Goal: Information Seeking & Learning: Learn about a topic

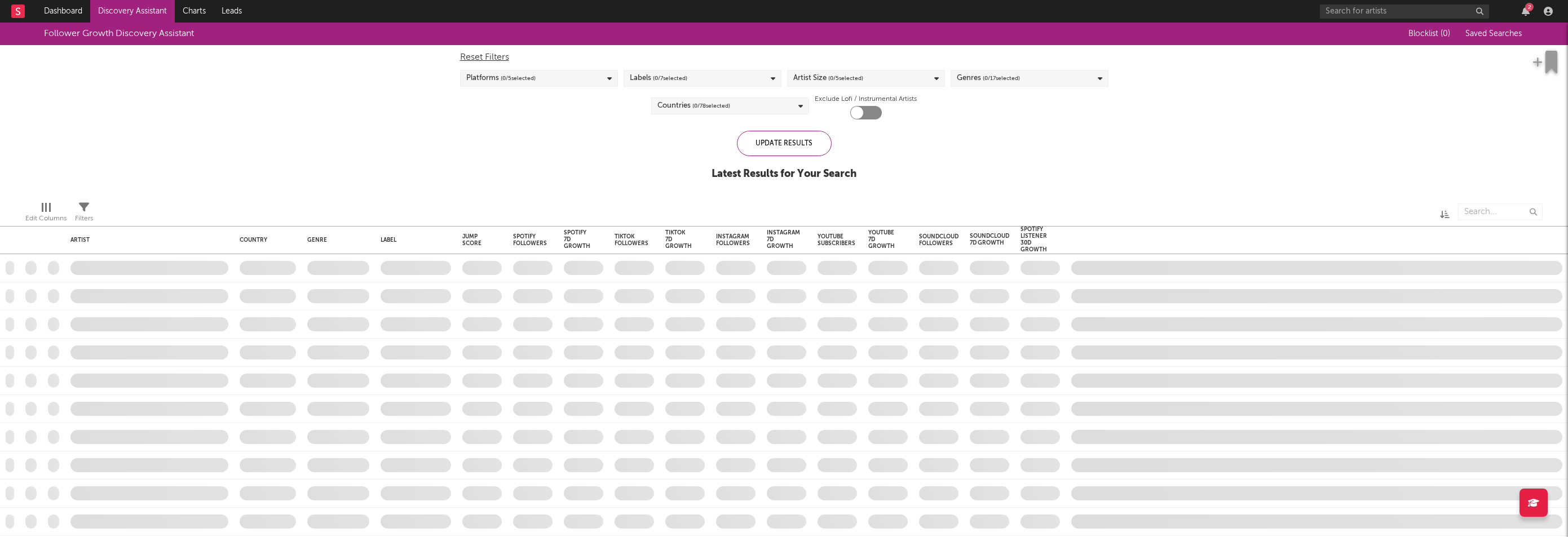
checkbox input "true"
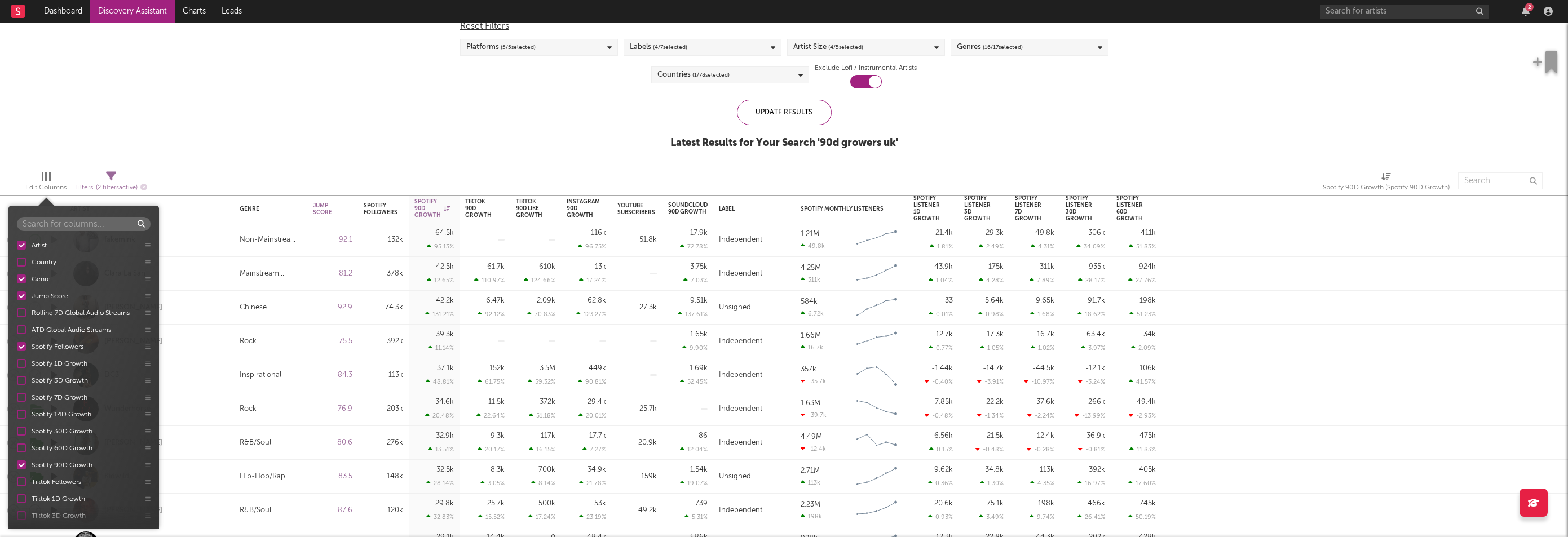
click at [47, 179] on div at bounding box center [46, 176] width 9 height 9
click at [237, 79] on div "Follower Growth Discovery Assistant Blocklist ( 0 ) Saved Searches ( 5 ) Reset …" at bounding box center [784, 76] width 1568 height 169
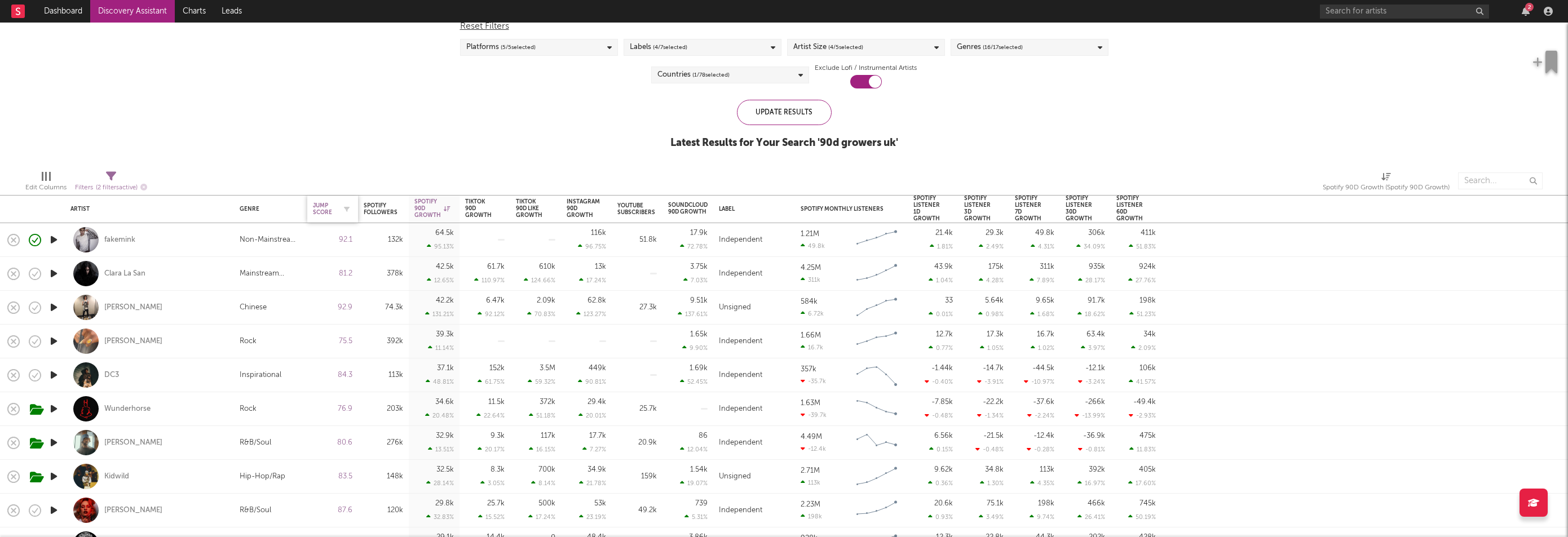
click at [321, 212] on div "Jump Score" at bounding box center [324, 209] width 23 height 13
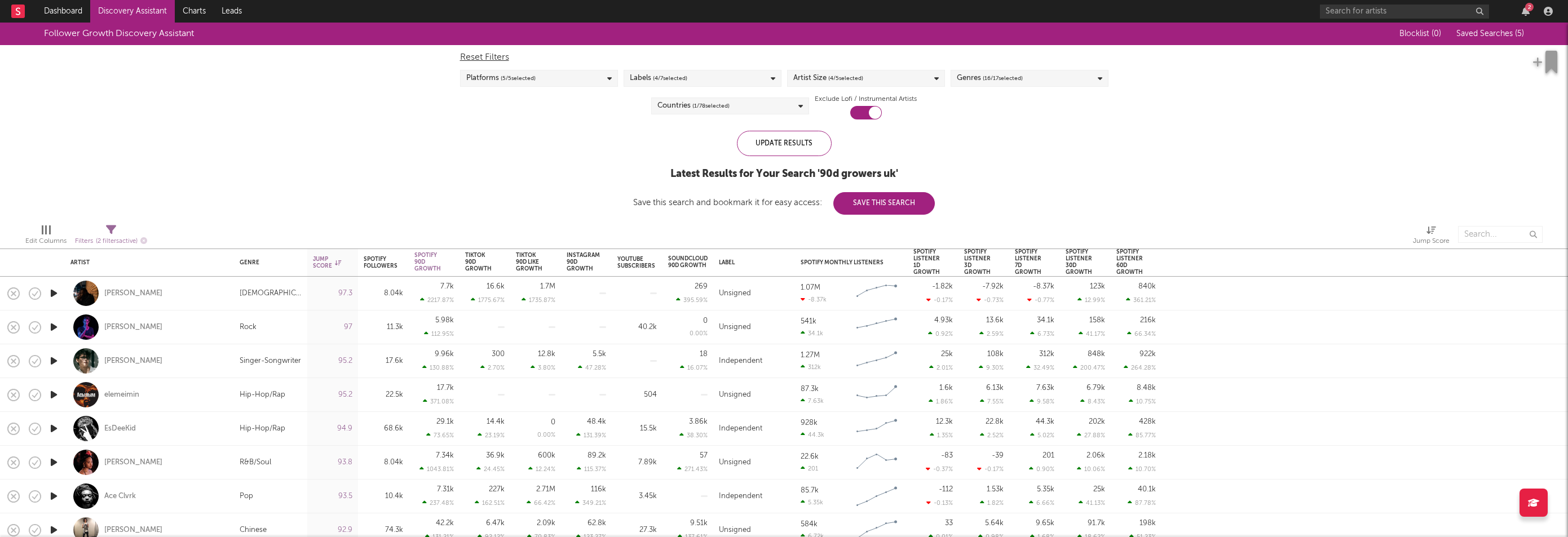
click at [51, 326] on icon "button" at bounding box center [54, 327] width 12 height 14
click at [57, 360] on icon "button" at bounding box center [54, 361] width 12 height 14
click at [116, 363] on div "[PERSON_NAME]" at bounding box center [133, 361] width 58 height 10
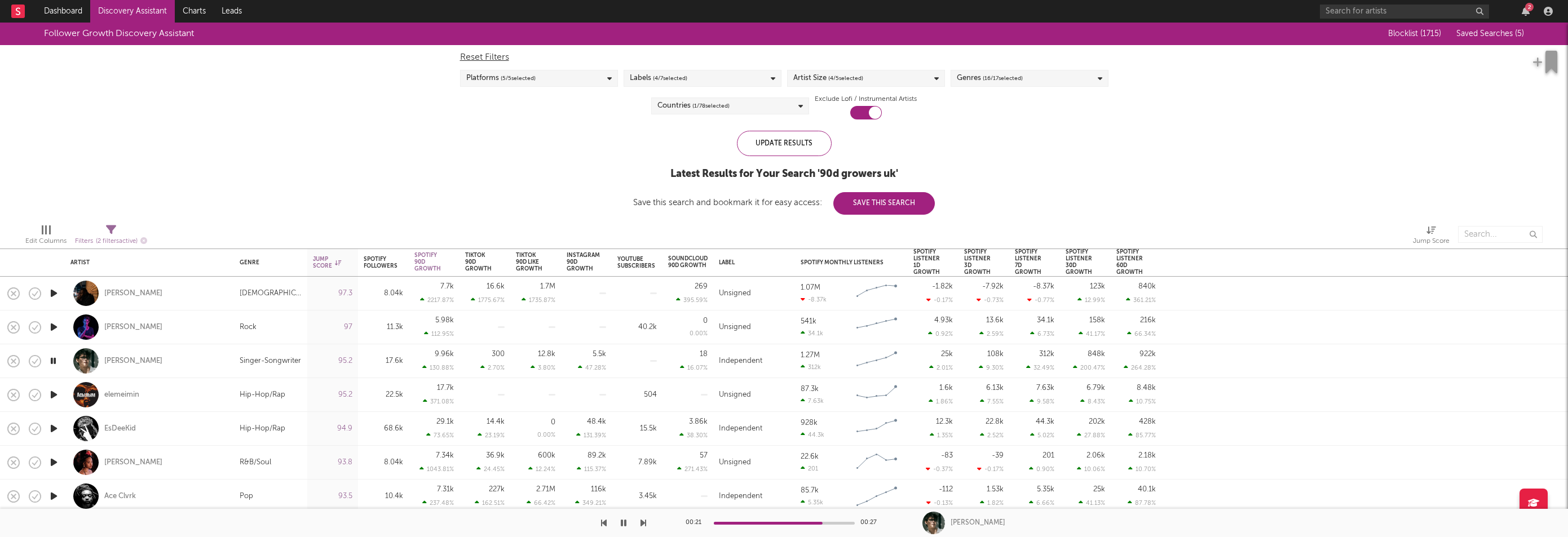
click at [56, 395] on icon "button" at bounding box center [54, 395] width 12 height 14
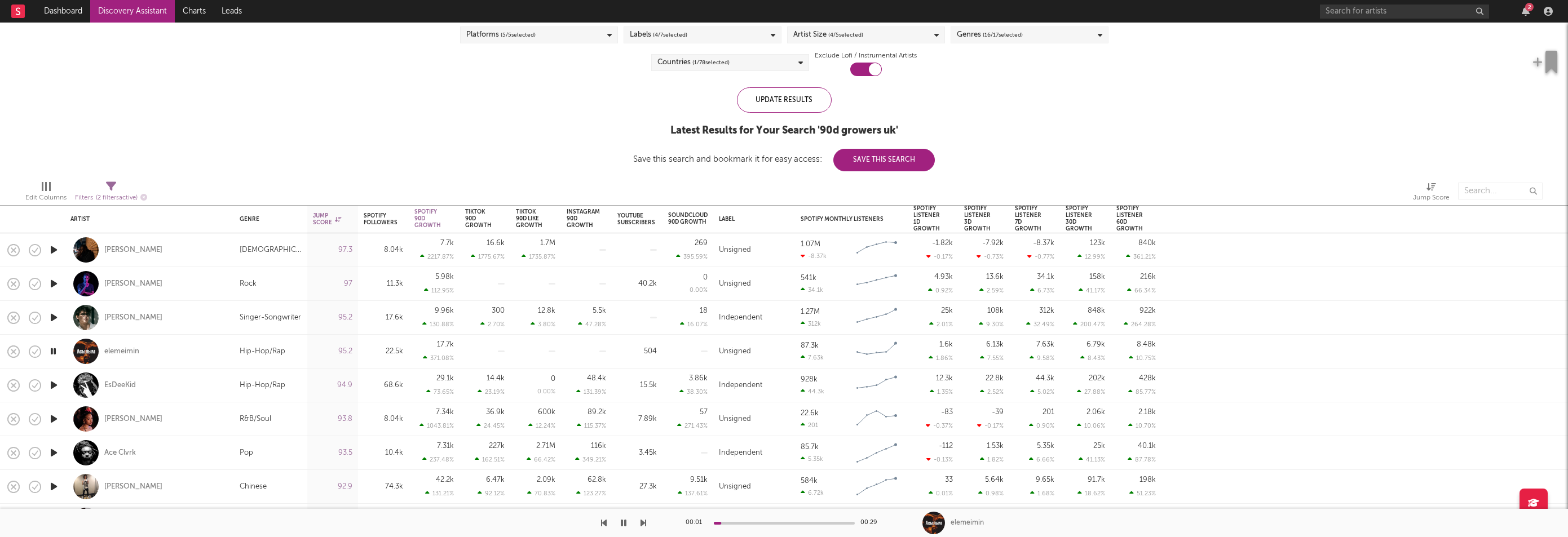
click at [50, 373] on div at bounding box center [54, 385] width 23 height 34
select select "1w"
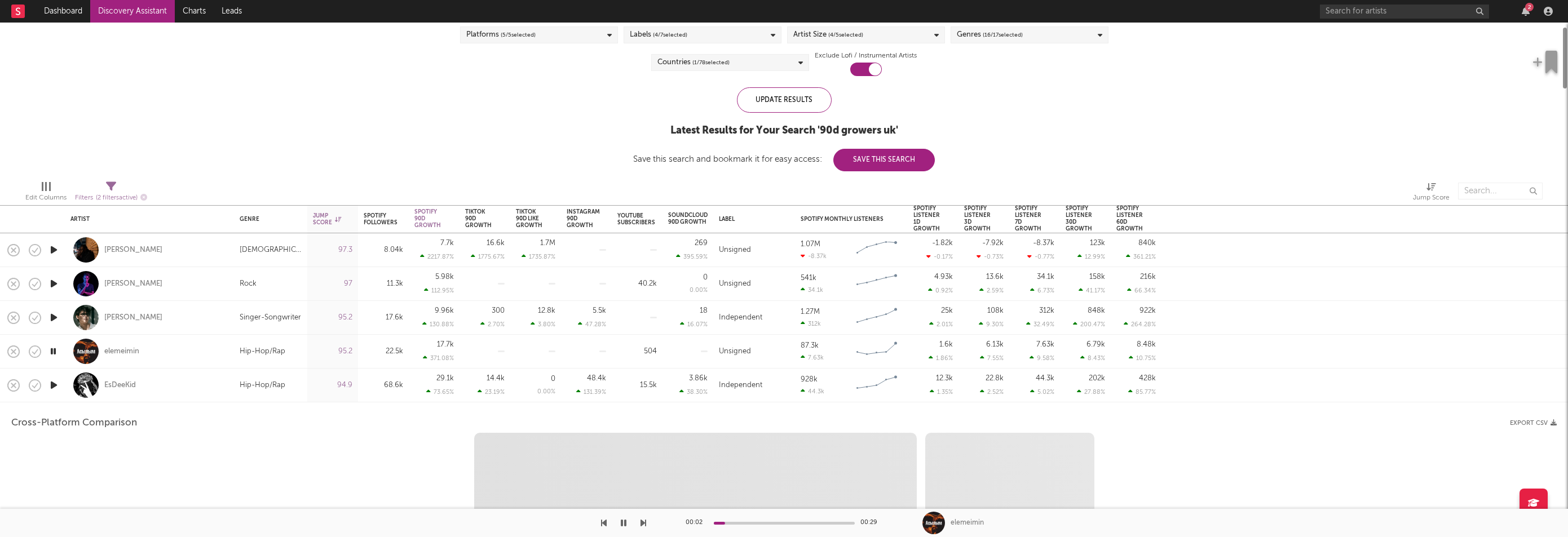
click at [52, 384] on icon "button" at bounding box center [54, 385] width 12 height 14
select select "6m"
click at [132, 397] on div "EsDeeKid" at bounding box center [149, 385] width 158 height 33
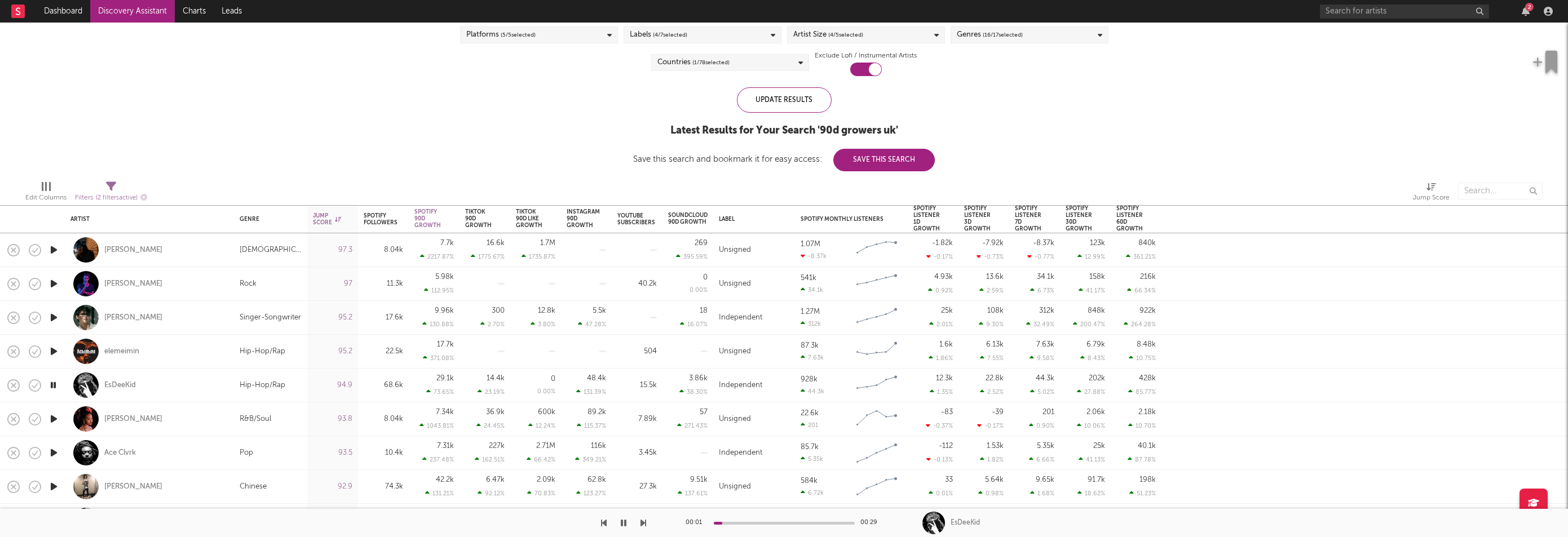
click at [52, 414] on icon "button" at bounding box center [54, 419] width 12 height 14
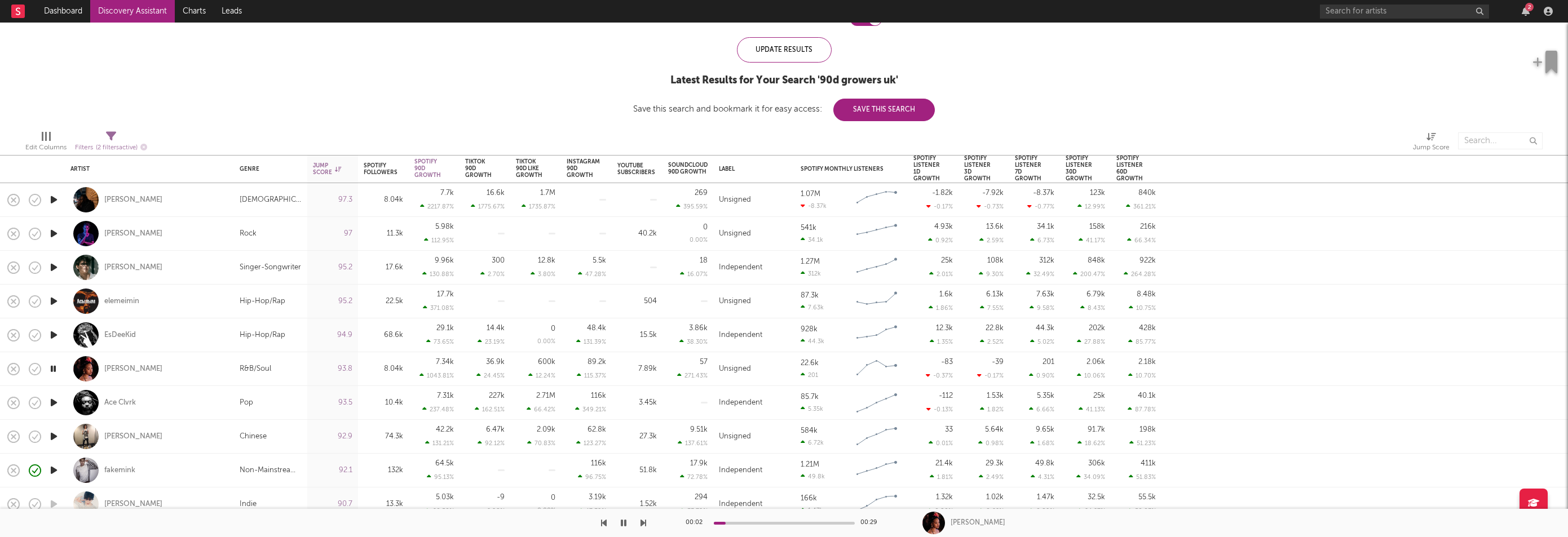
click at [51, 397] on icon "button" at bounding box center [54, 402] width 12 height 14
click at [52, 439] on icon "button" at bounding box center [54, 436] width 12 height 14
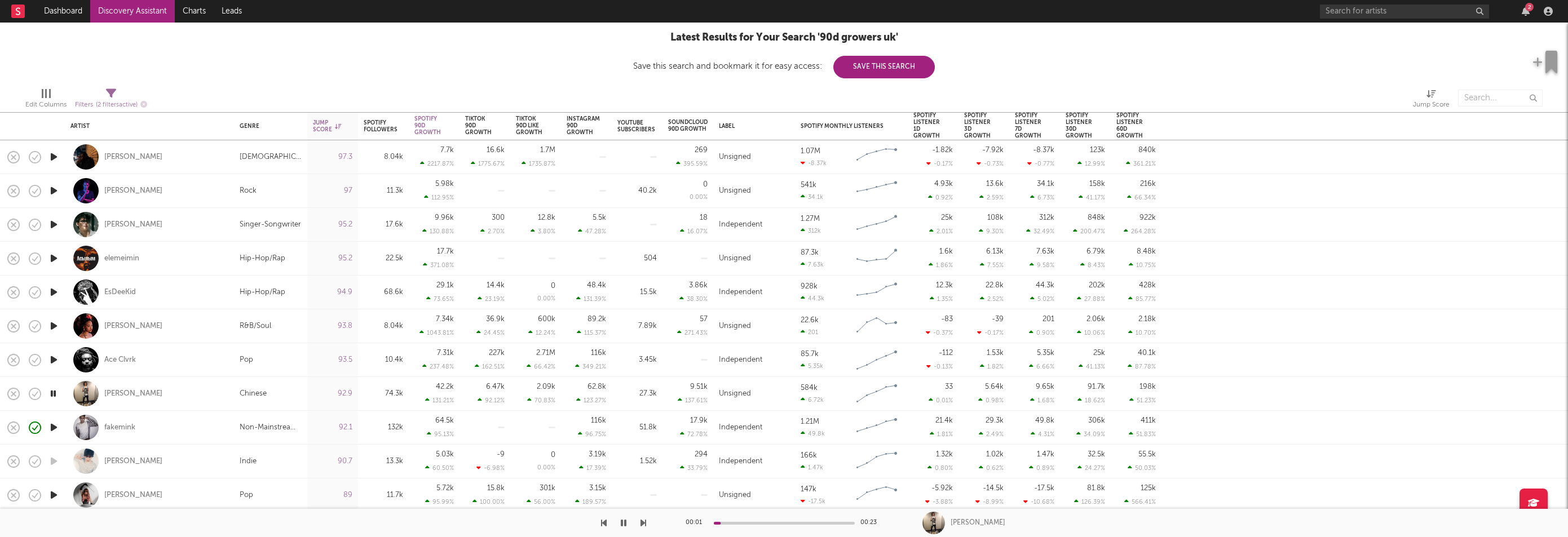
click at [52, 429] on icon "button" at bounding box center [54, 427] width 12 height 14
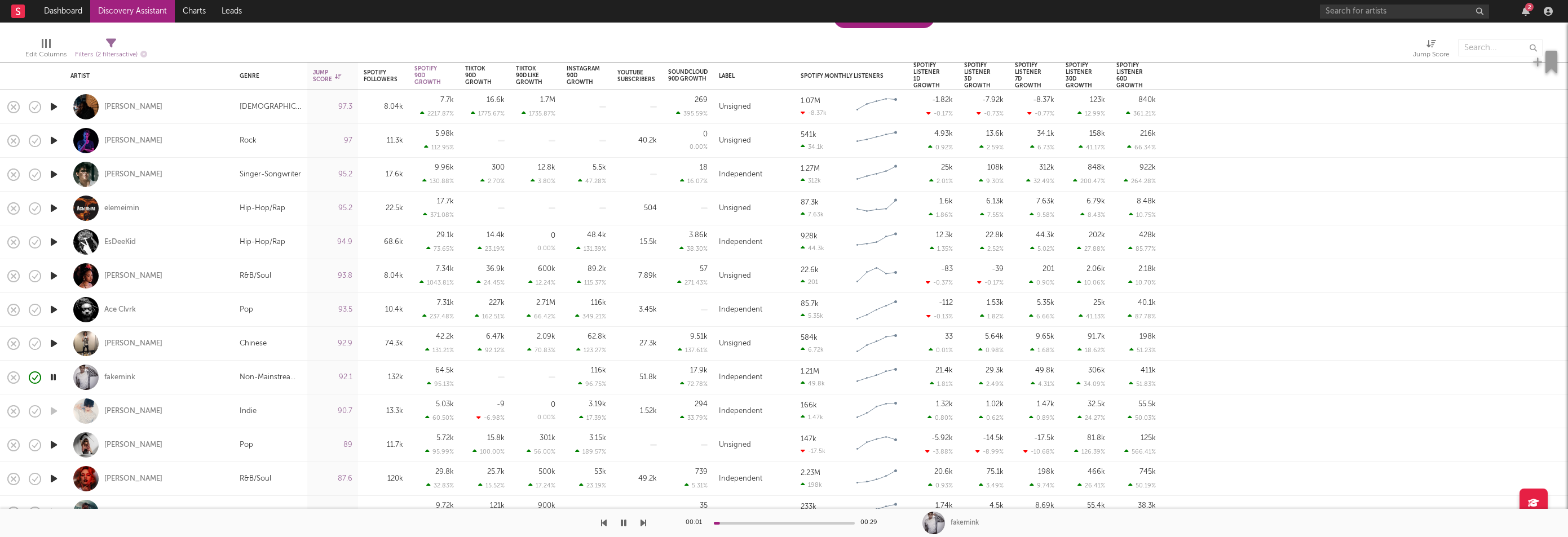
click at [54, 446] on icon "button" at bounding box center [54, 445] width 12 height 14
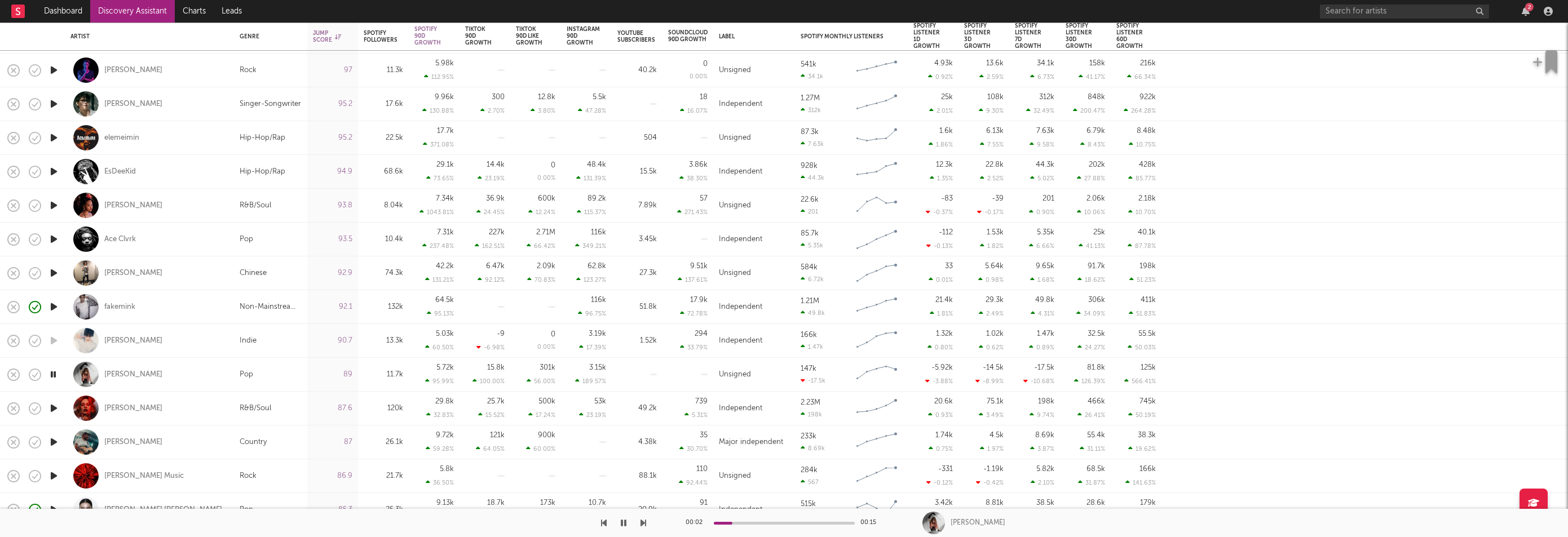
click at [55, 409] on icon "button" at bounding box center [54, 408] width 12 height 14
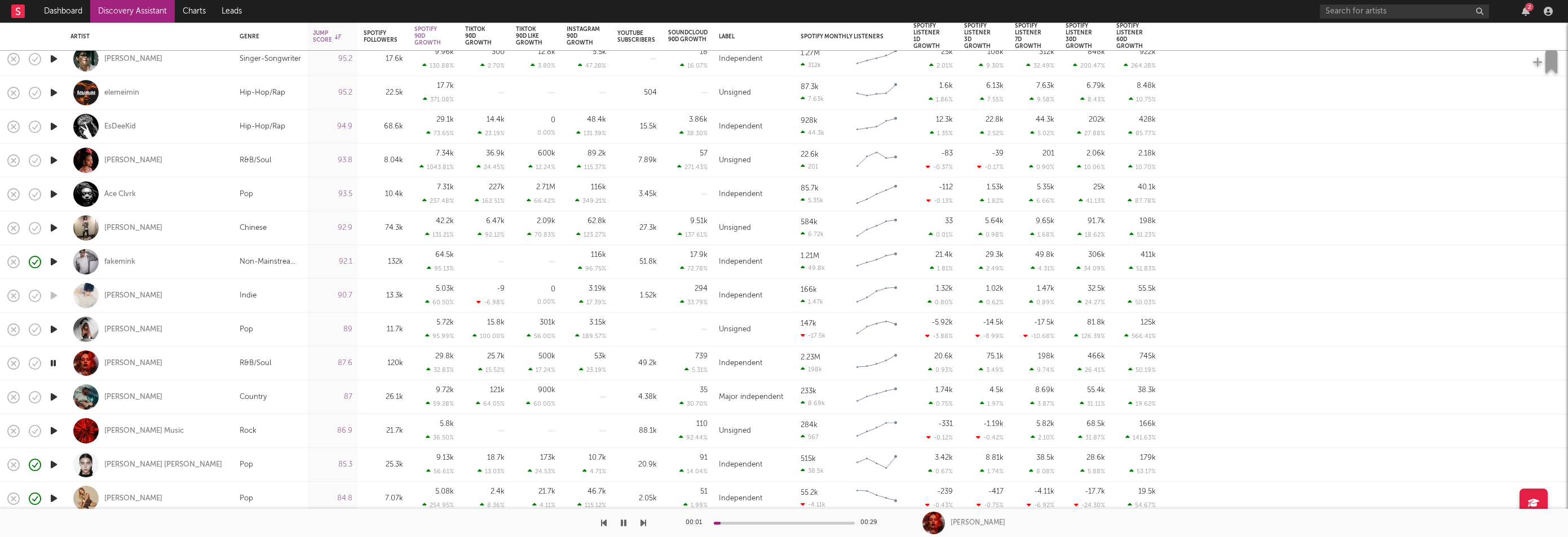
click at [56, 398] on icon "button" at bounding box center [54, 397] width 12 height 14
click at [54, 431] on icon "button" at bounding box center [54, 431] width 12 height 14
click at [54, 465] on icon "button" at bounding box center [54, 465] width 12 height 14
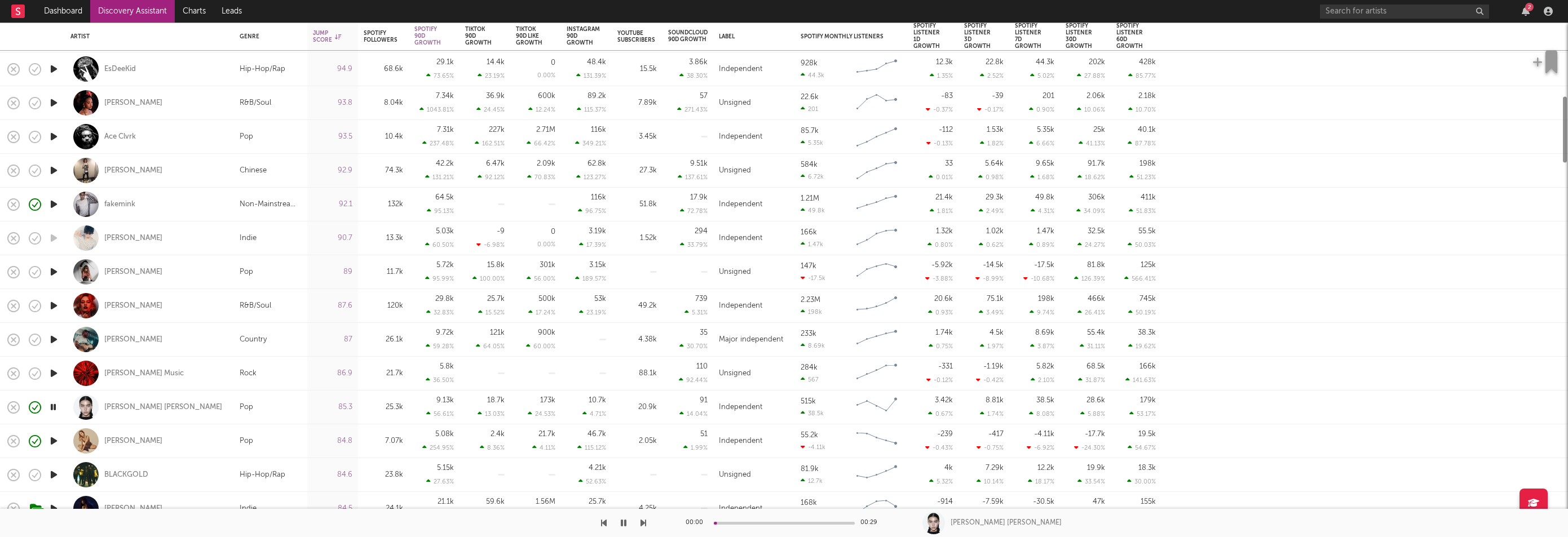
click at [54, 468] on icon "button" at bounding box center [54, 475] width 12 height 14
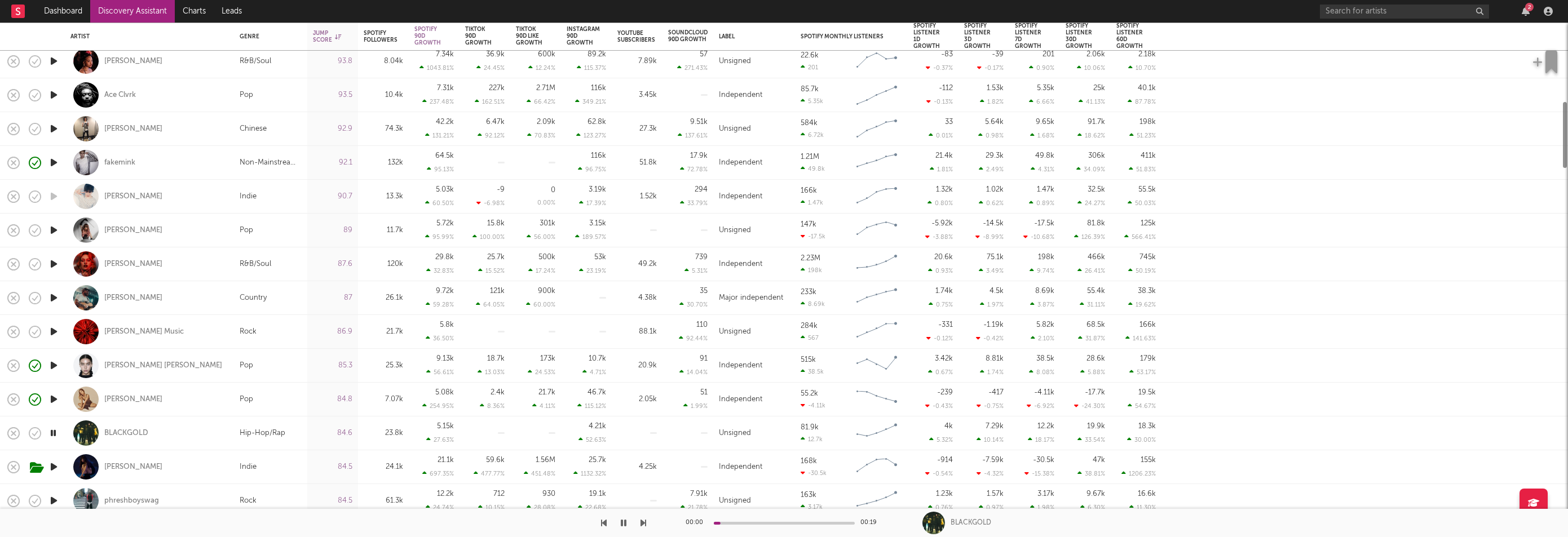
click at [54, 467] on icon "button" at bounding box center [54, 467] width 12 height 14
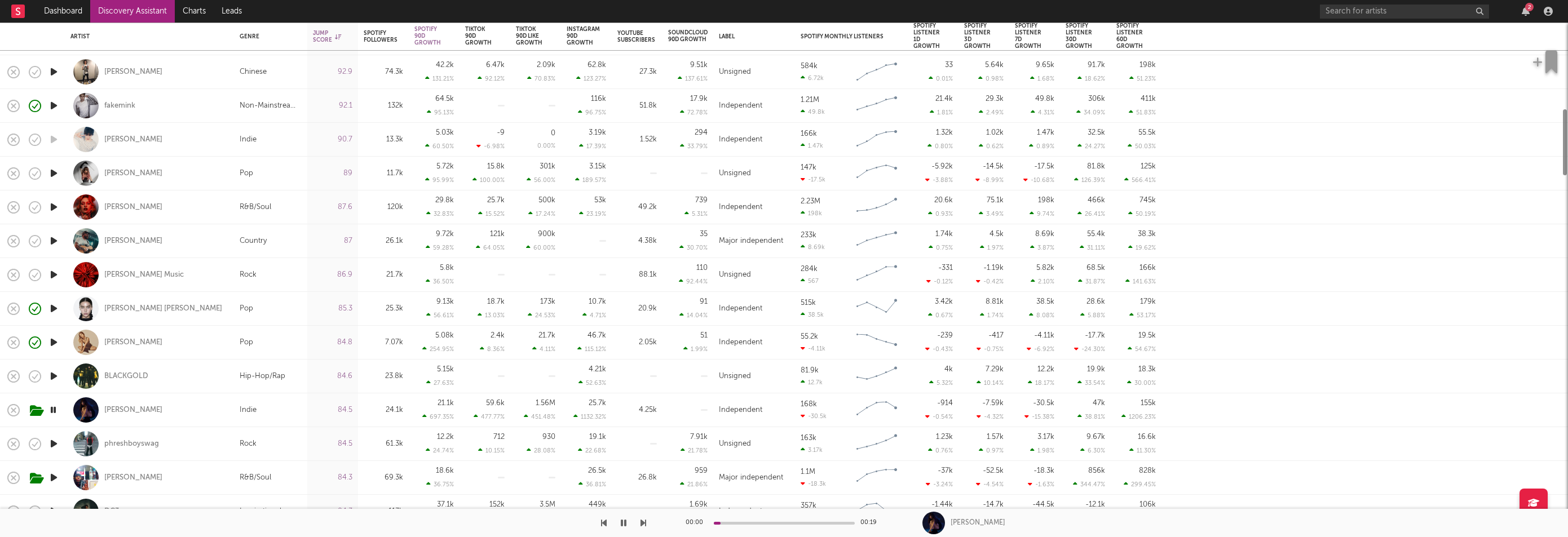
click at [54, 448] on icon "button" at bounding box center [54, 443] width 12 height 14
click at [56, 477] on icon "button" at bounding box center [54, 477] width 12 height 14
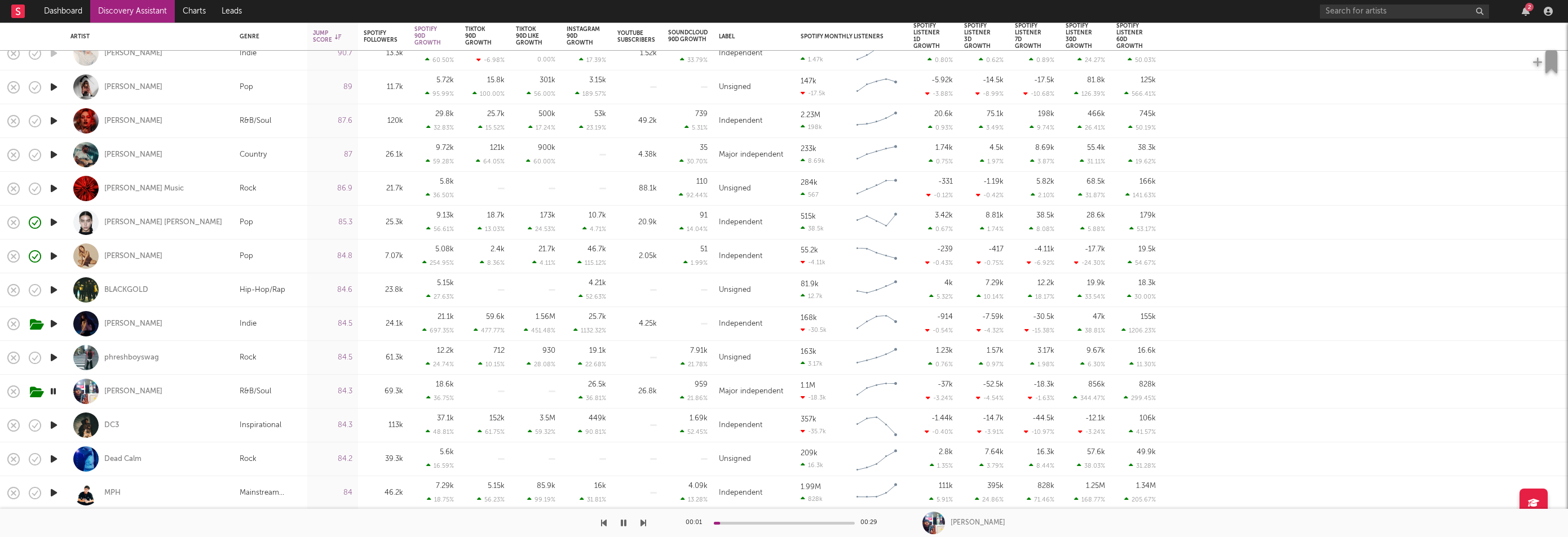
click at [55, 430] on icon "button" at bounding box center [54, 425] width 12 height 14
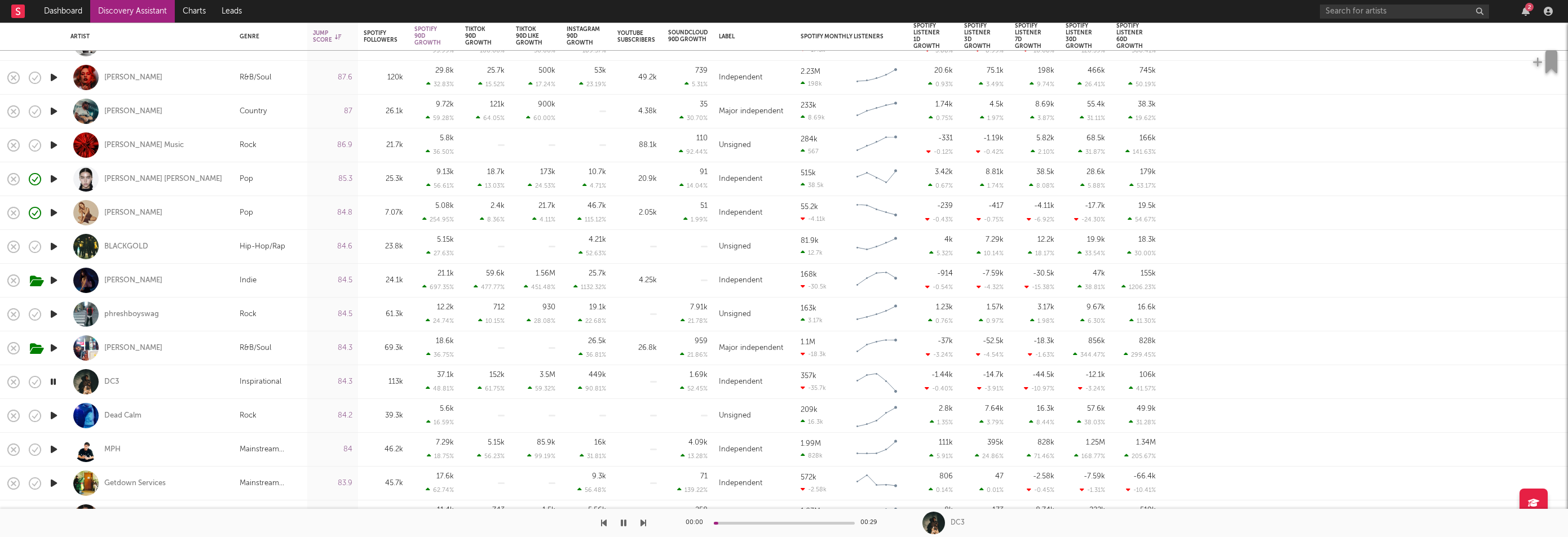
click at [55, 409] on icon "button" at bounding box center [54, 416] width 12 height 14
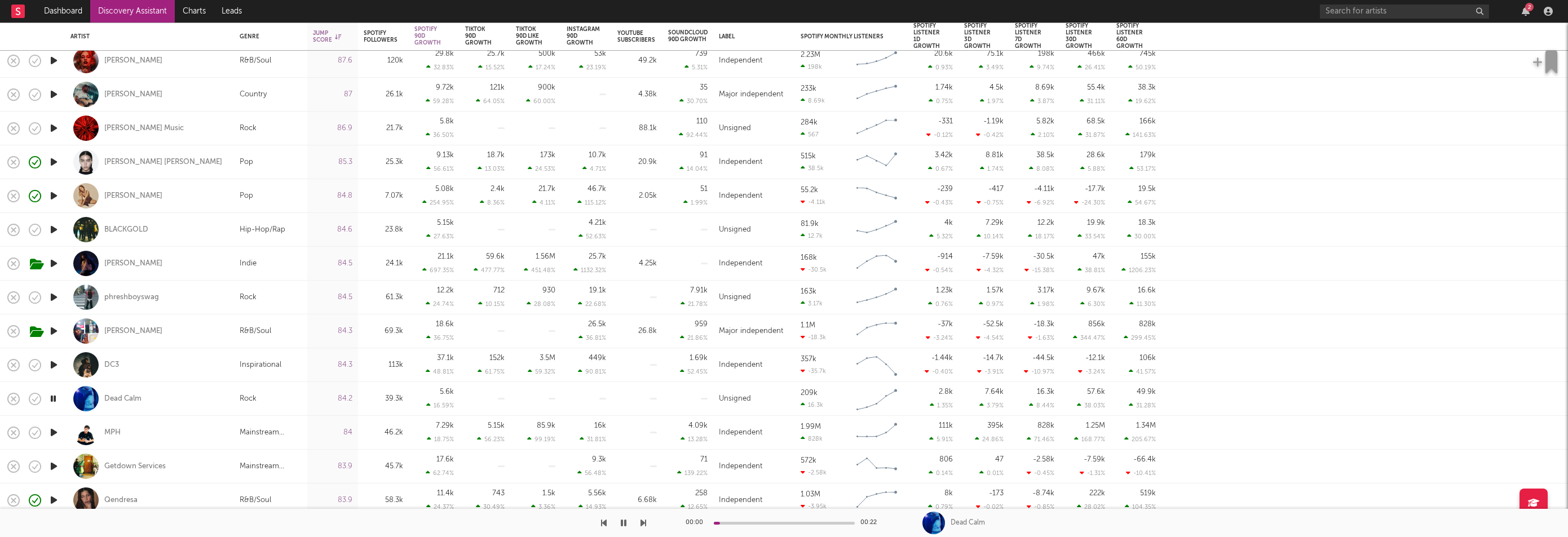
click at [55, 425] on icon "button" at bounding box center [54, 432] width 12 height 14
click at [128, 431] on div "MPH" at bounding box center [149, 432] width 158 height 33
select select "1w"
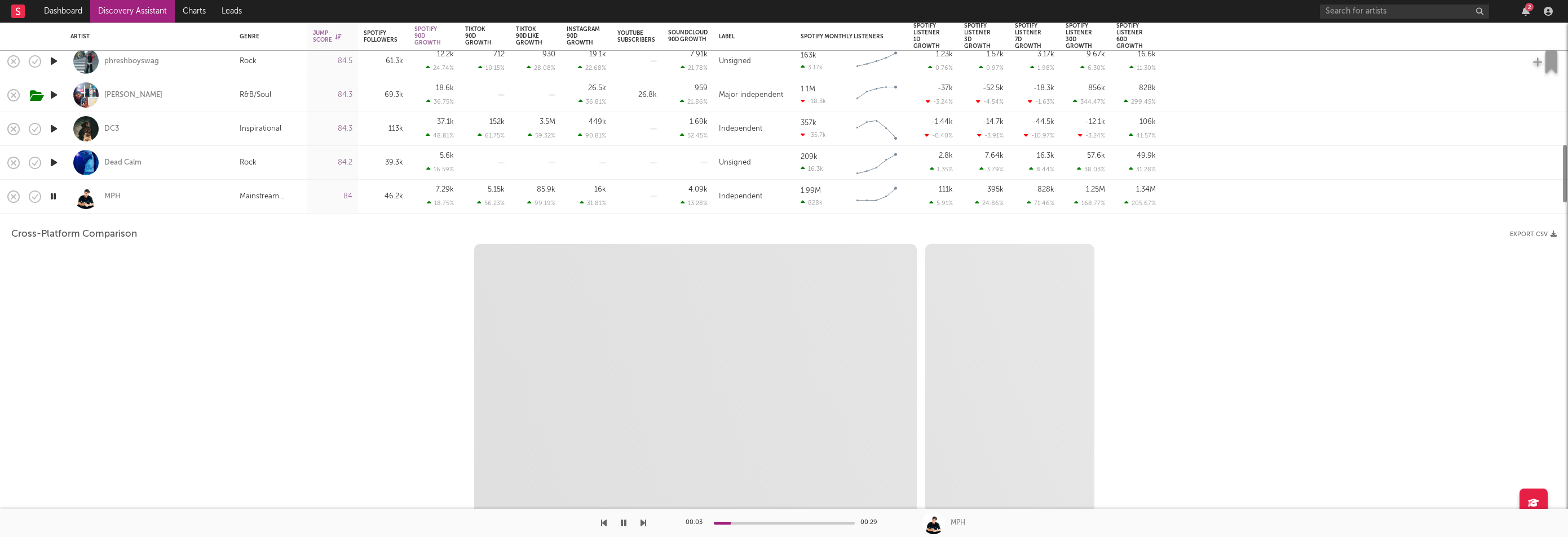
select select "6m"
click at [111, 196] on div "MPH" at bounding box center [112, 196] width 16 height 10
select select "1m"
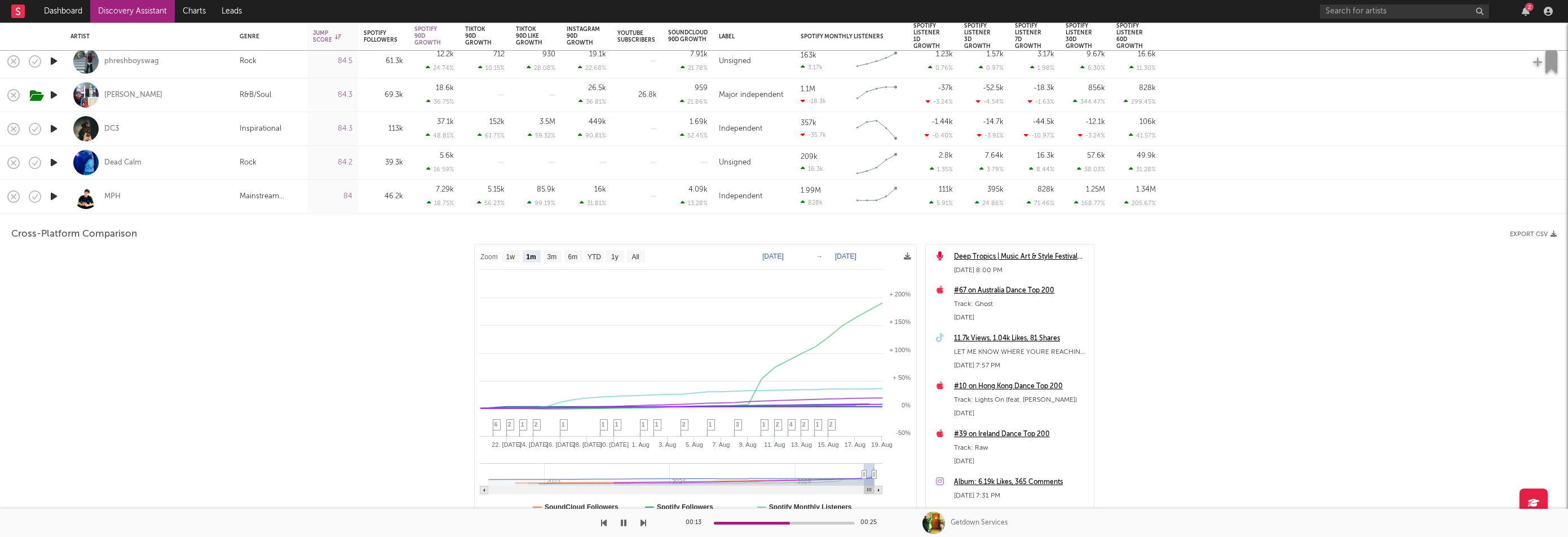
click at [193, 204] on div "MPH" at bounding box center [149, 196] width 158 height 33
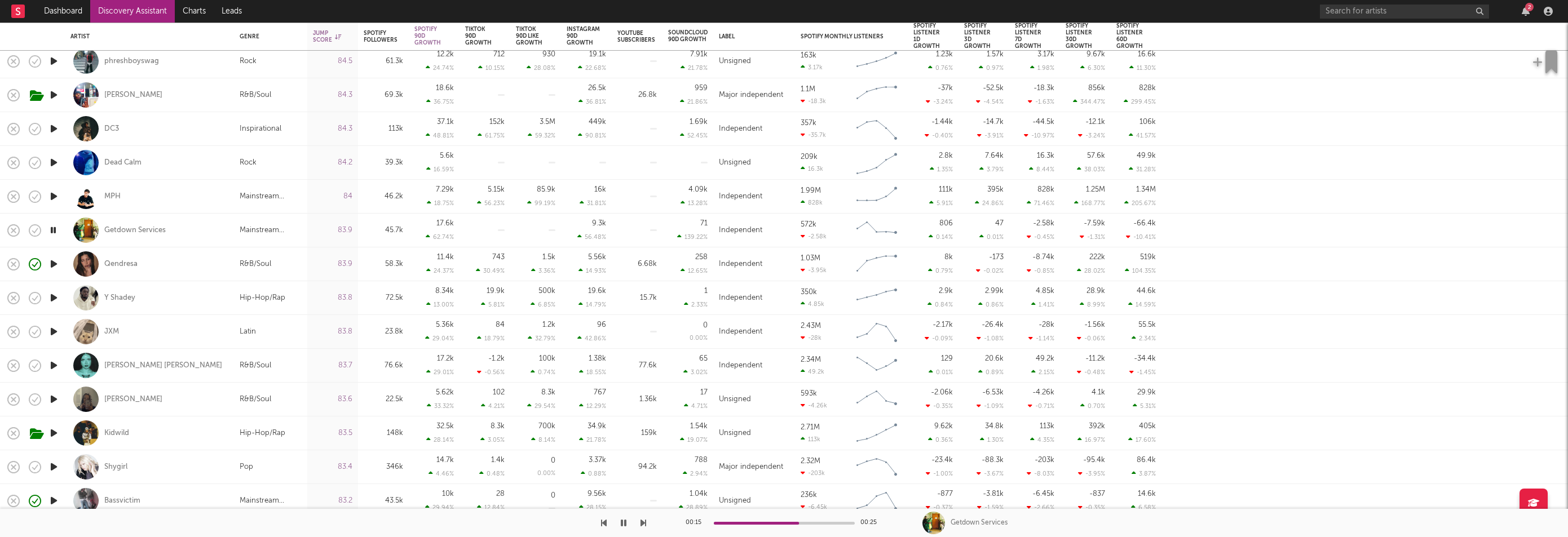
click at [53, 268] on icon "button" at bounding box center [54, 264] width 12 height 14
click at [55, 297] on icon "button" at bounding box center [54, 298] width 12 height 14
click at [51, 329] on icon "button" at bounding box center [54, 332] width 12 height 14
click at [54, 362] on icon "button" at bounding box center [54, 366] width 12 height 14
click at [50, 397] on icon "button" at bounding box center [54, 400] width 12 height 14
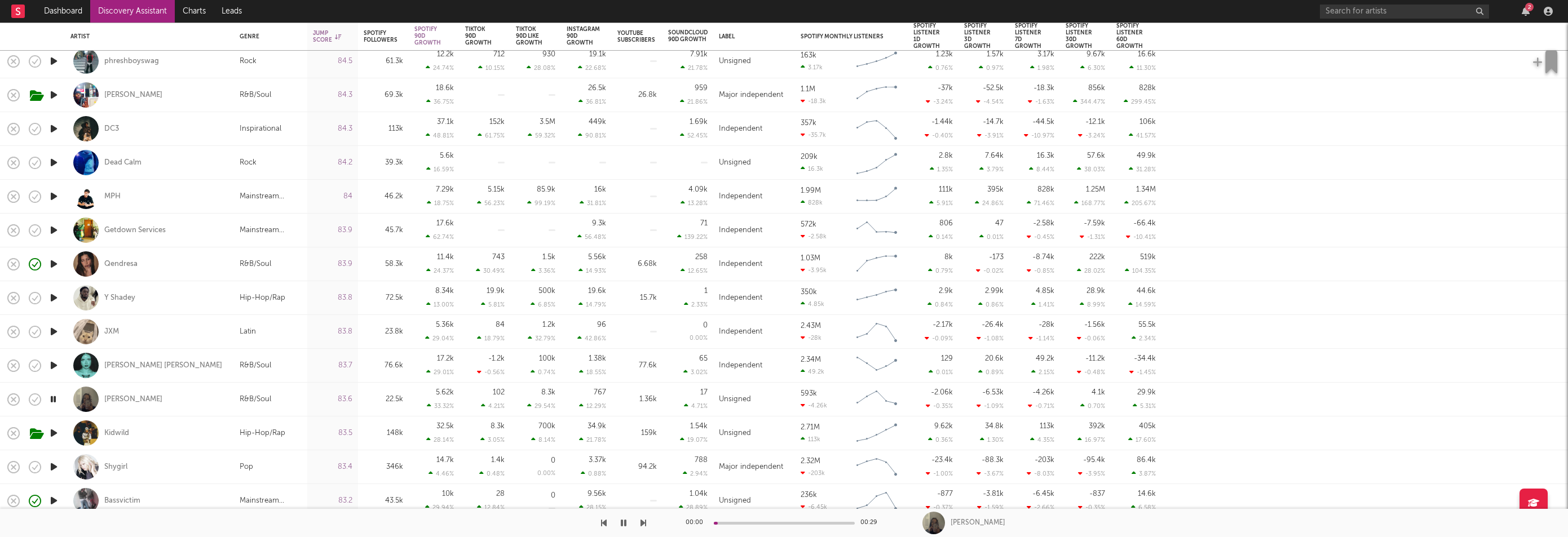
click at [53, 431] on icon "button" at bounding box center [54, 433] width 12 height 14
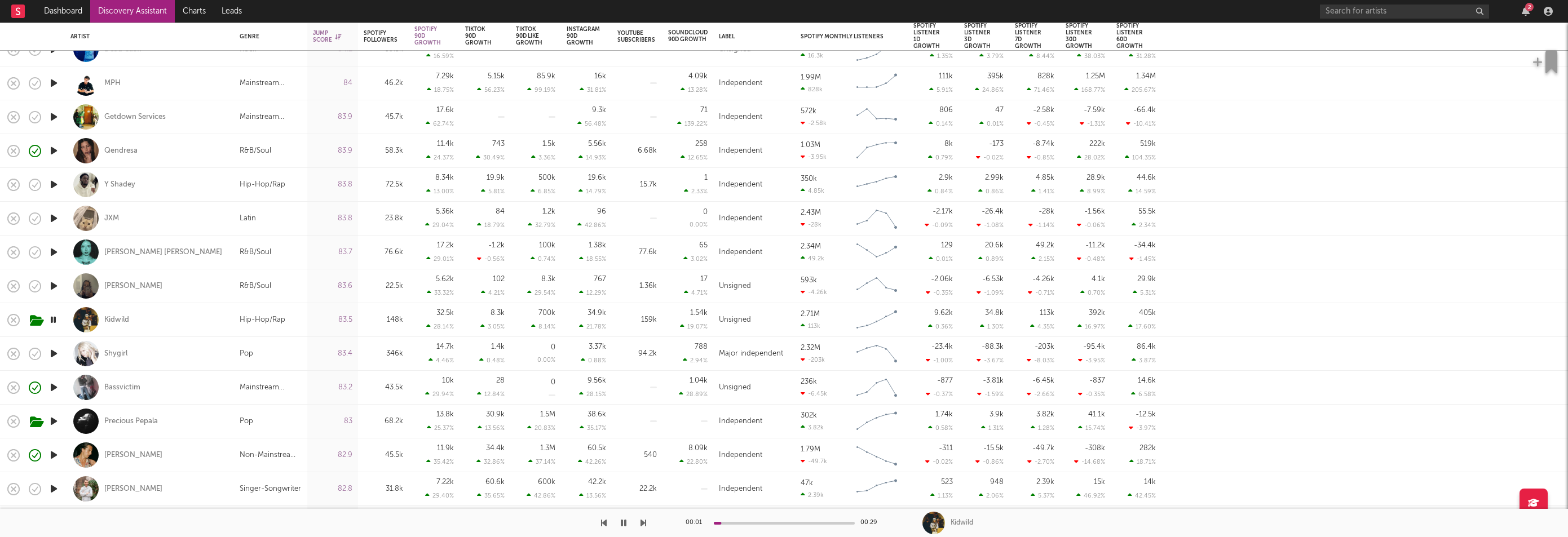
click at [54, 355] on icon "button" at bounding box center [54, 354] width 12 height 14
click at [52, 383] on icon "button" at bounding box center [54, 385] width 12 height 14
click at [380, 35] on div "Spotify Followers" at bounding box center [381, 36] width 34 height 13
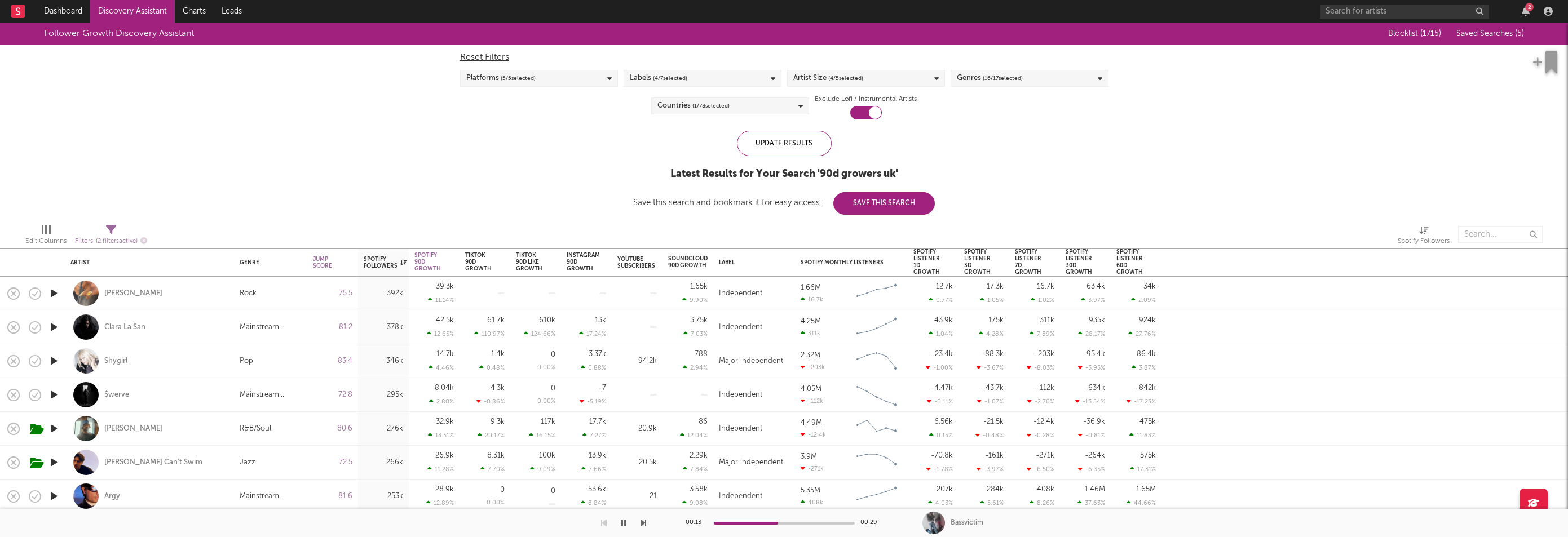
click at [57, 296] on icon "button" at bounding box center [54, 293] width 12 height 14
click at [54, 329] on icon "button" at bounding box center [54, 327] width 12 height 14
click at [53, 359] on icon "button" at bounding box center [54, 361] width 12 height 14
click at [51, 395] on icon "button" at bounding box center [54, 395] width 12 height 14
click at [54, 431] on icon "button" at bounding box center [54, 429] width 12 height 14
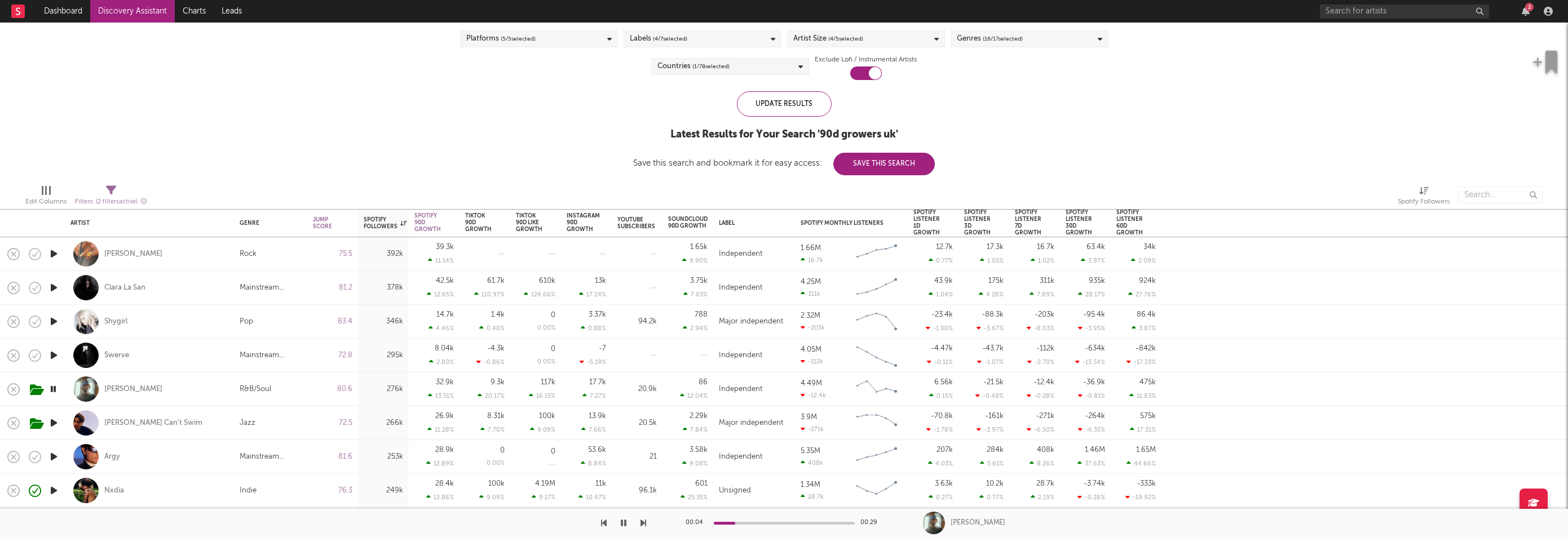
click at [53, 423] on icon "button" at bounding box center [54, 423] width 12 height 14
click at [57, 457] on icon "button" at bounding box center [54, 458] width 12 height 14
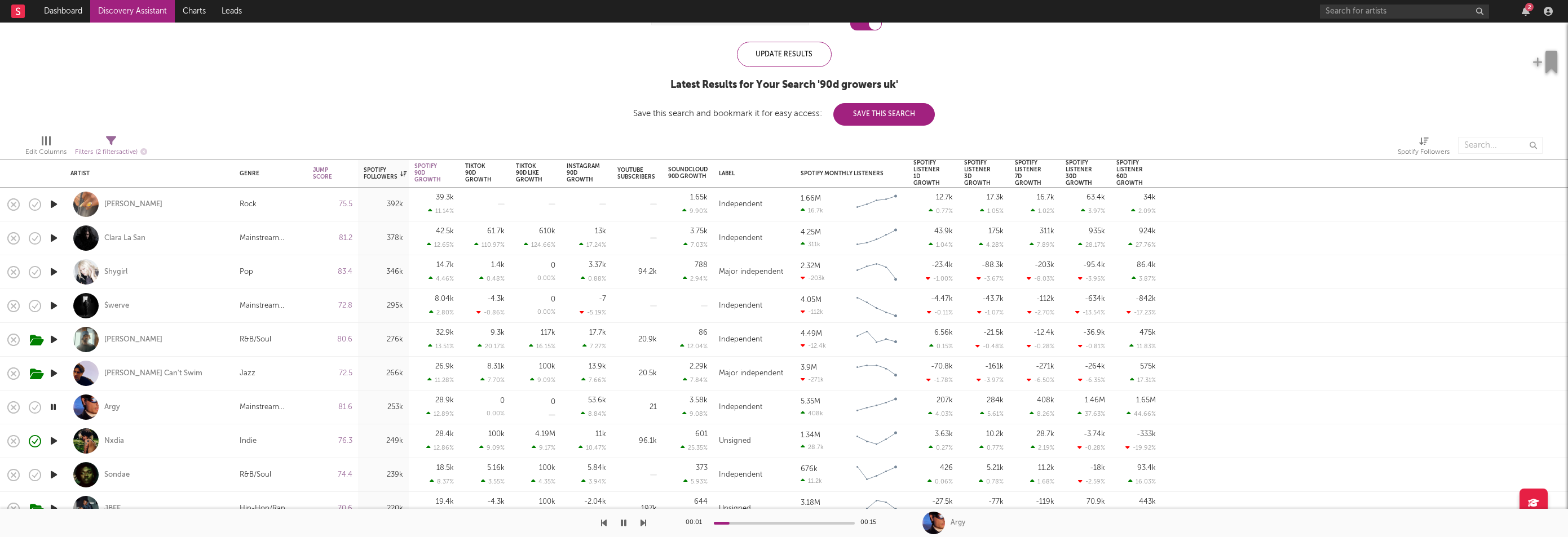
click at [52, 436] on icon "button" at bounding box center [54, 441] width 12 height 14
click at [52, 473] on icon "button" at bounding box center [54, 475] width 12 height 14
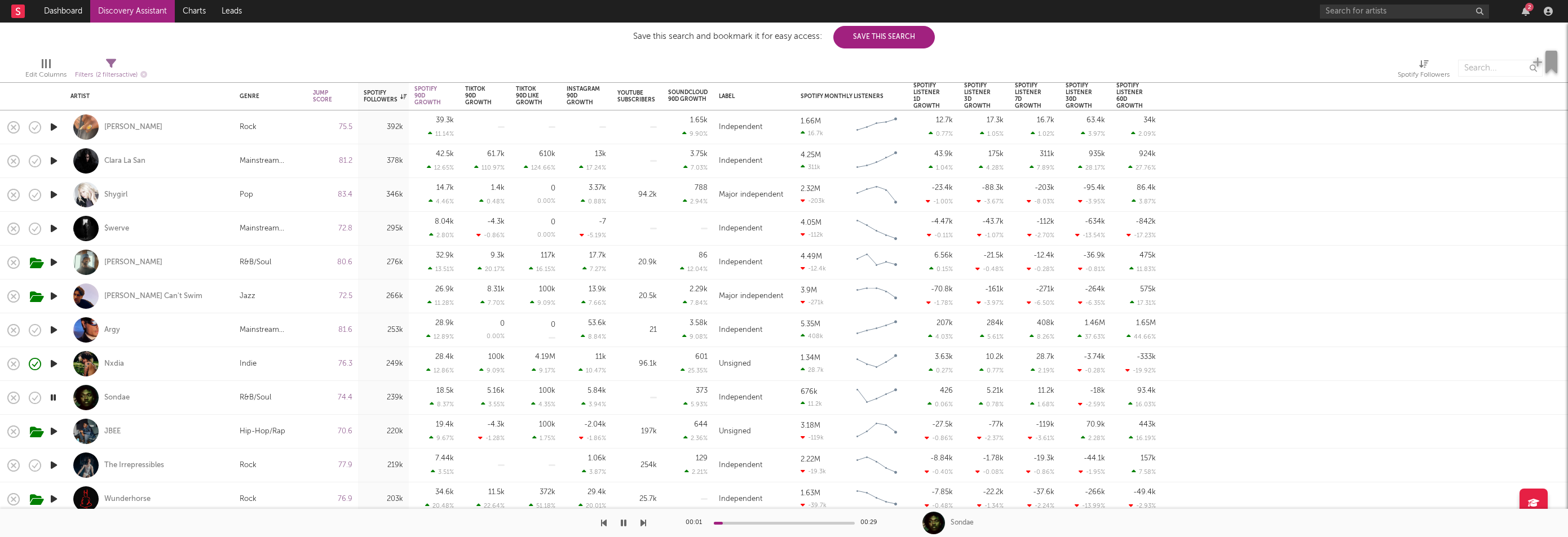
click at [52, 431] on icon "button" at bounding box center [54, 431] width 12 height 14
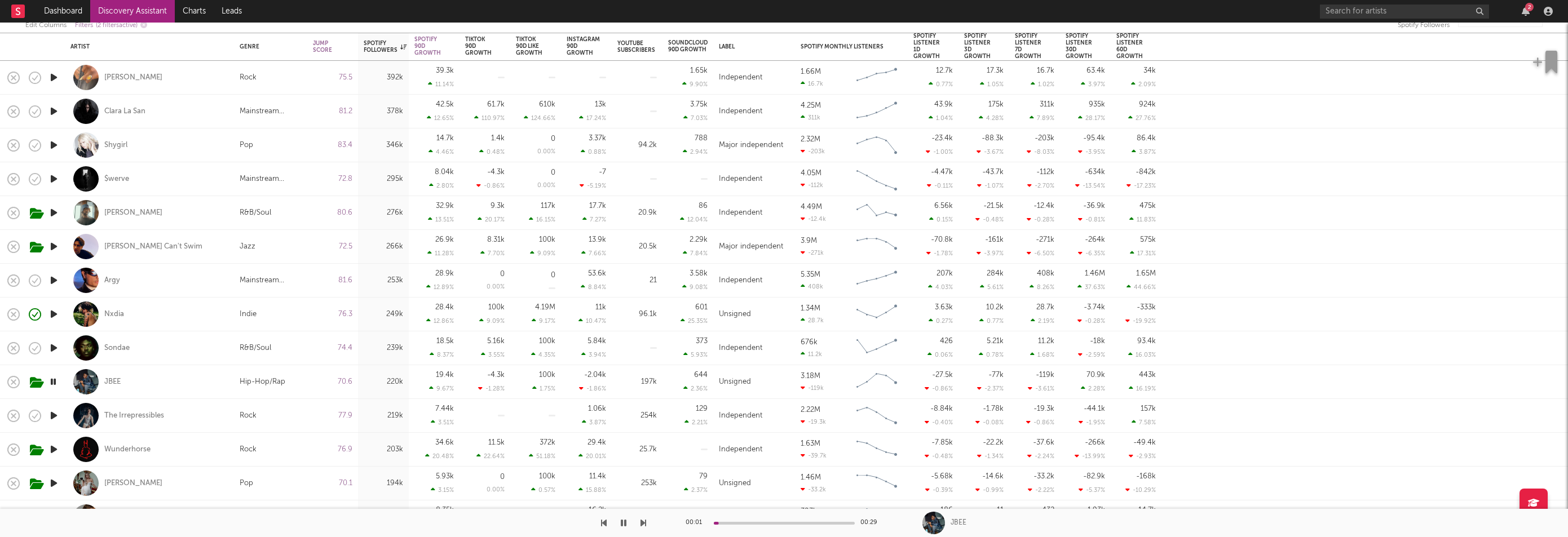
click at [53, 412] on icon "button" at bounding box center [54, 416] width 12 height 14
click at [53, 445] on icon "button" at bounding box center [54, 449] width 12 height 14
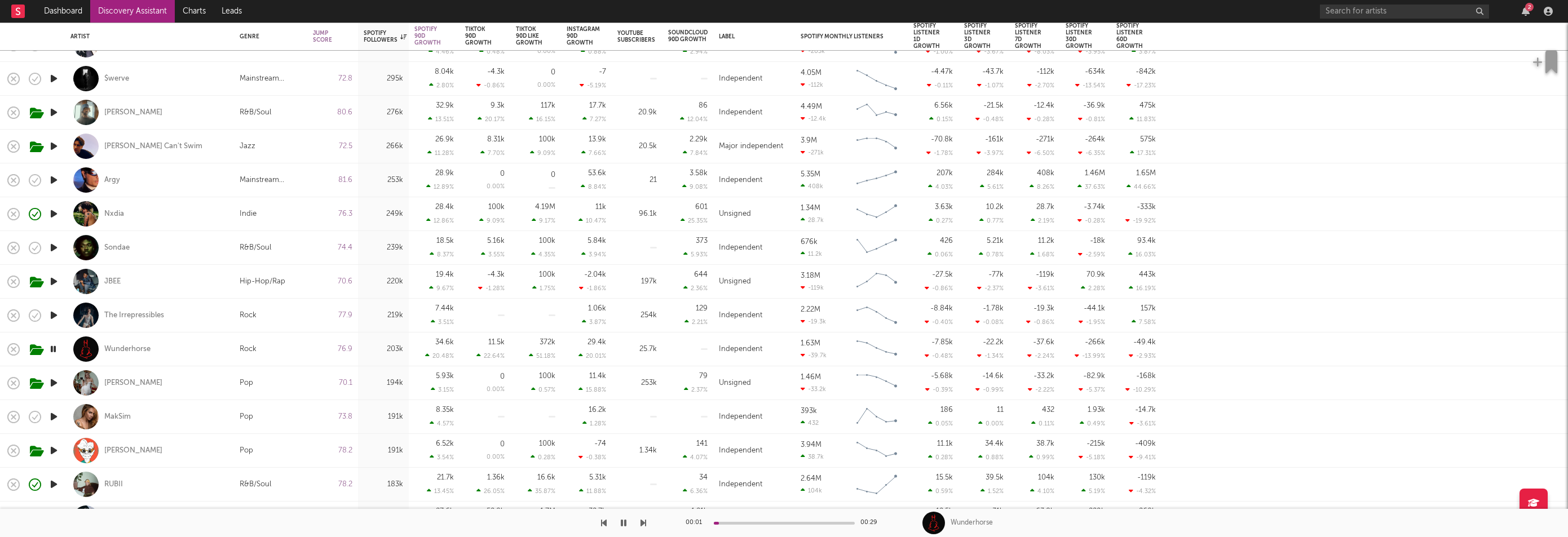
click at [59, 380] on icon "button" at bounding box center [54, 383] width 12 height 14
click at [56, 419] on icon "button" at bounding box center [54, 417] width 12 height 14
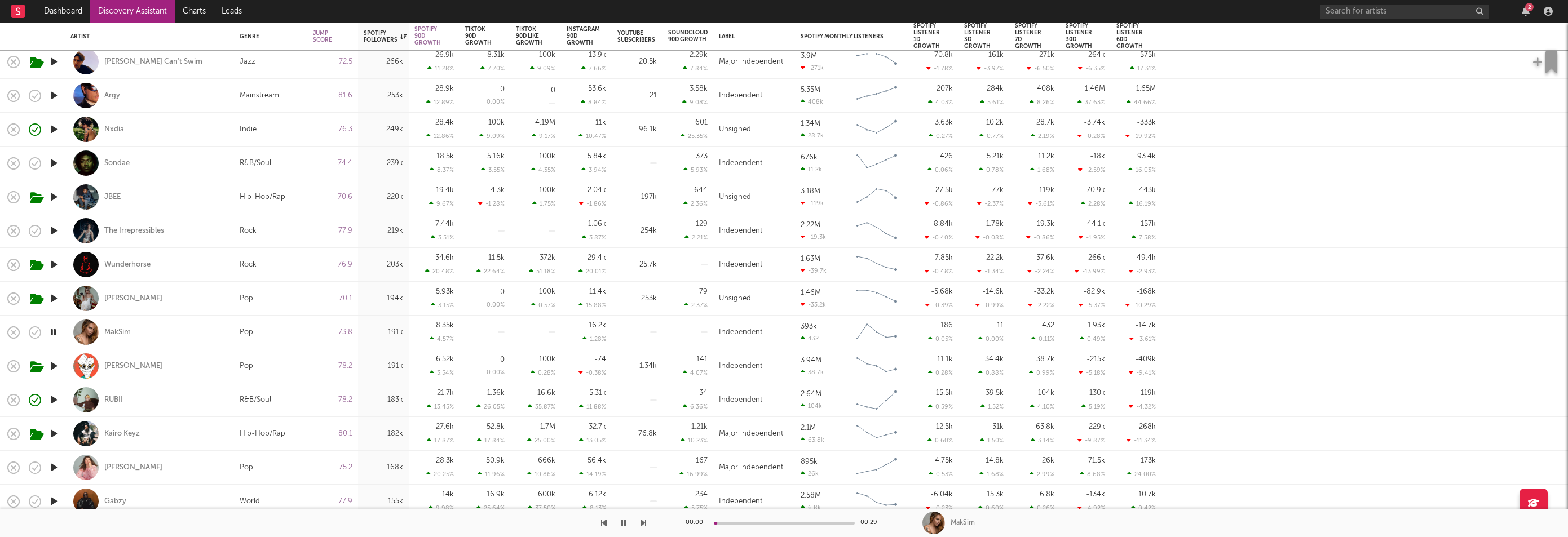
click at [54, 401] on icon "button" at bounding box center [54, 400] width 12 height 14
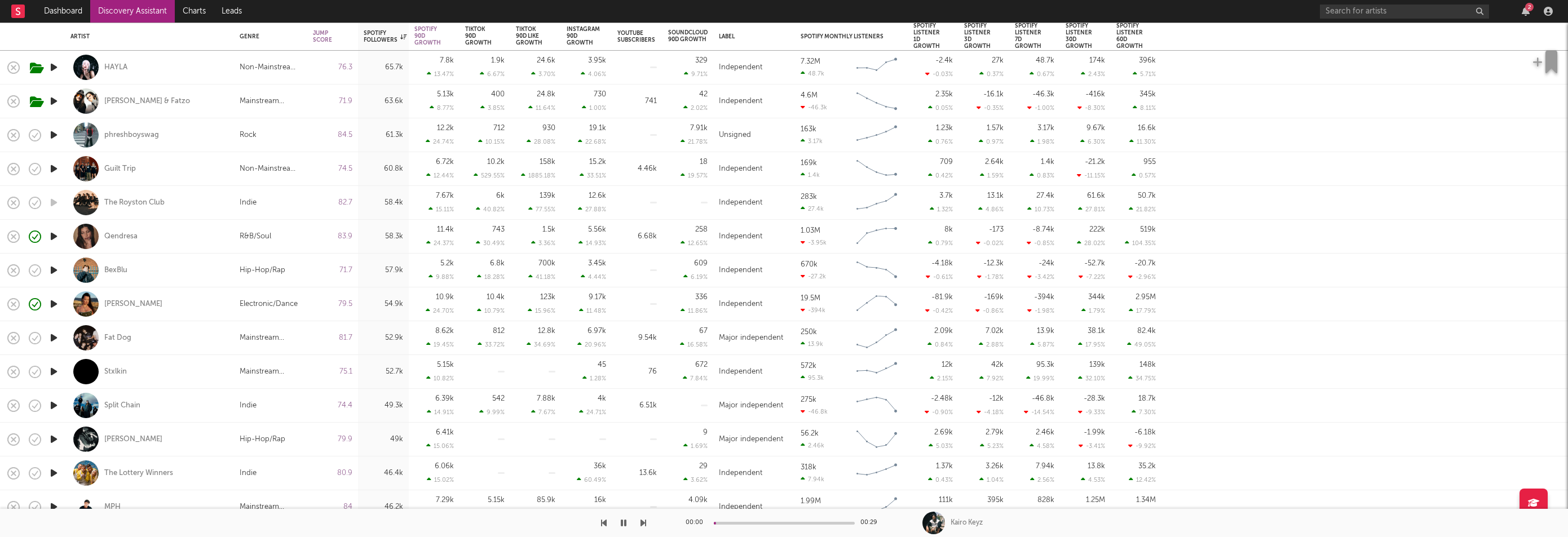
click at [51, 99] on icon "button" at bounding box center [54, 101] width 12 height 14
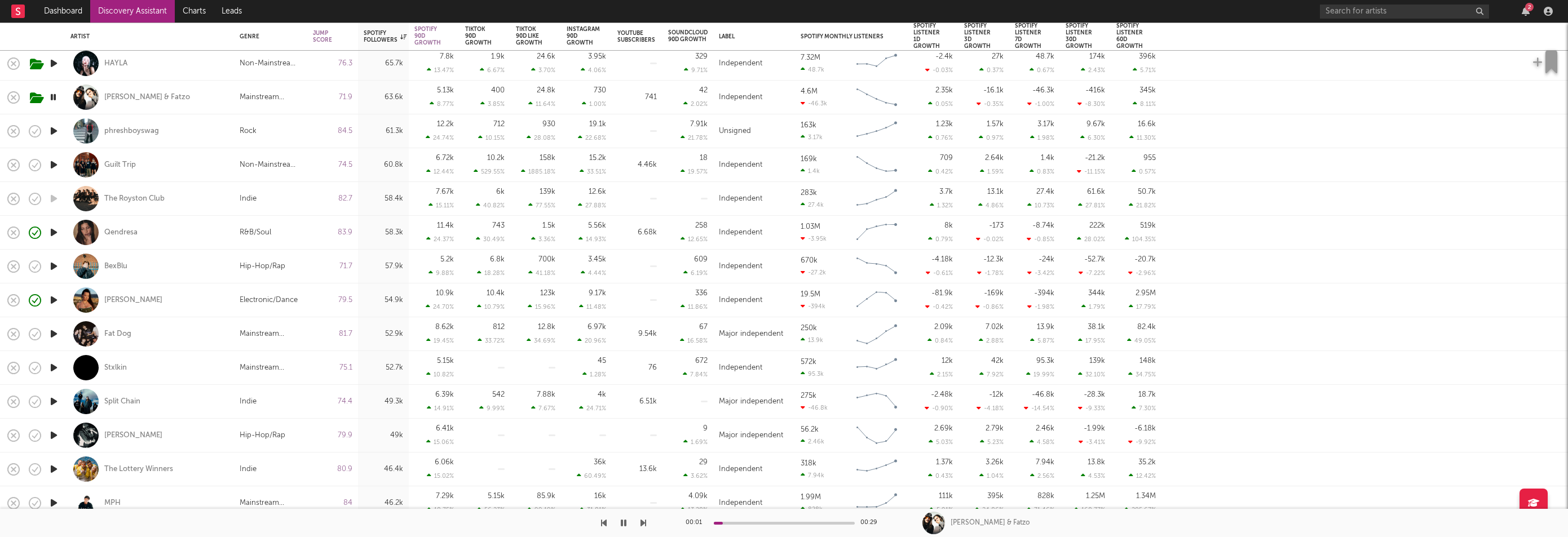
click at [53, 301] on icon "button" at bounding box center [54, 300] width 12 height 14
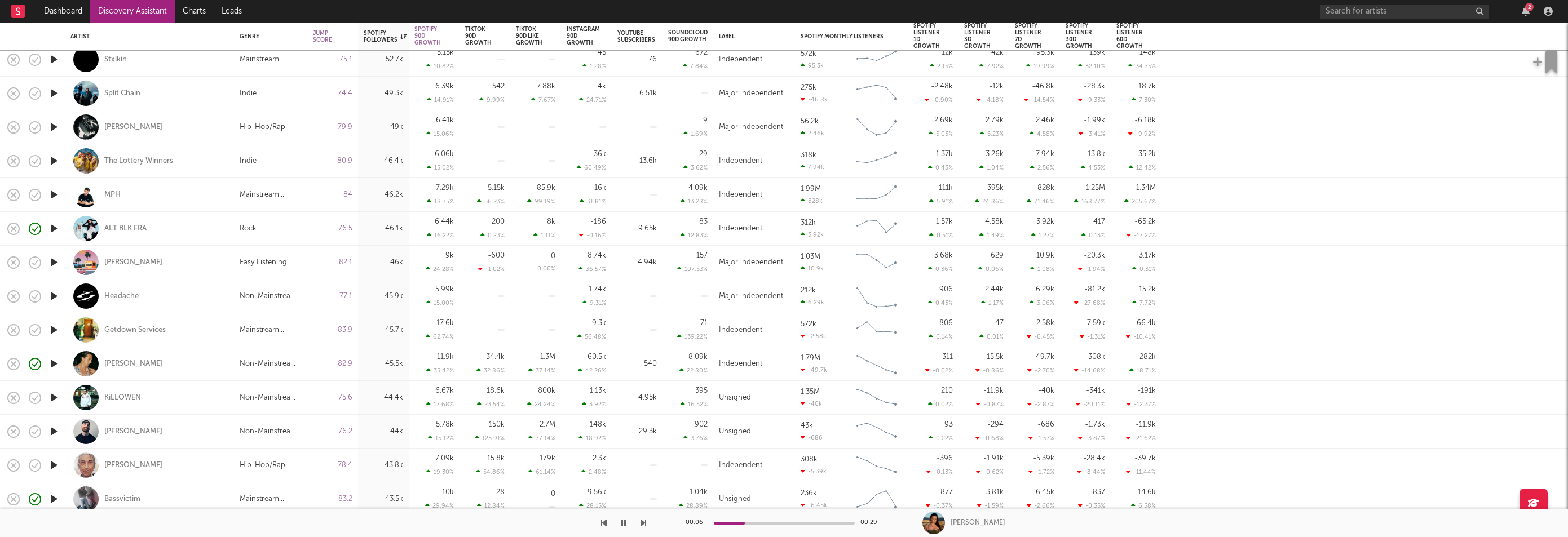
click at [55, 365] on icon "button" at bounding box center [54, 363] width 12 height 14
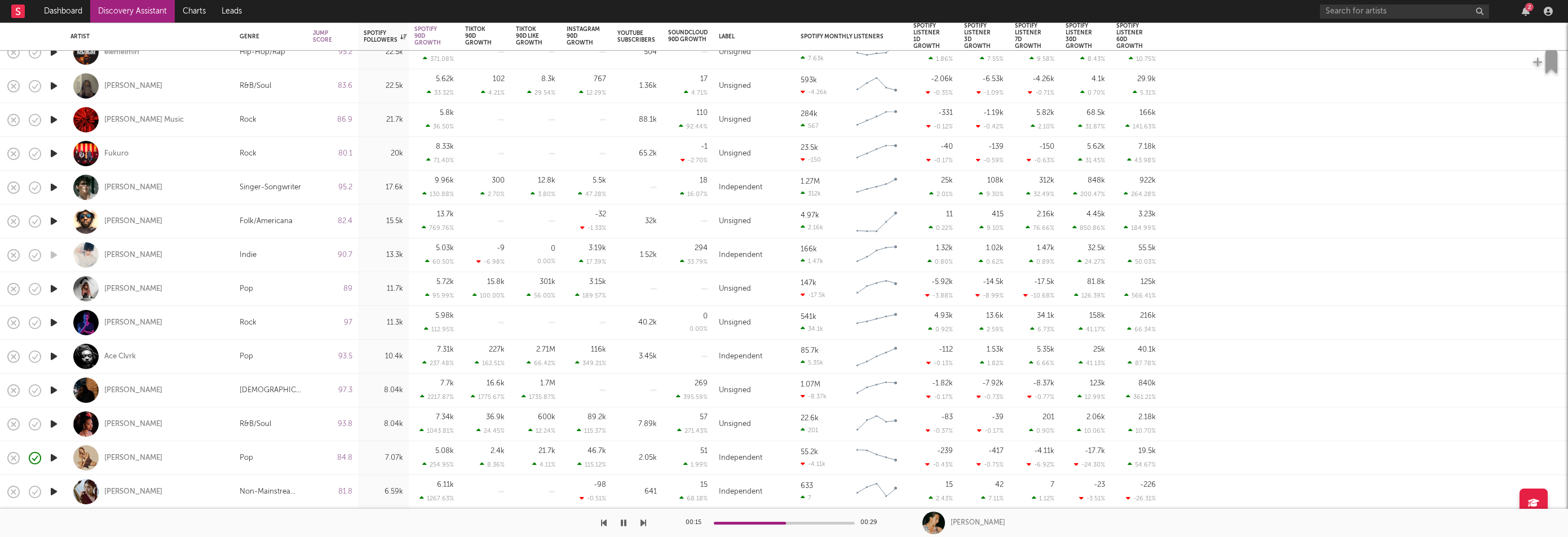
click at [53, 489] on icon "button" at bounding box center [54, 492] width 12 height 14
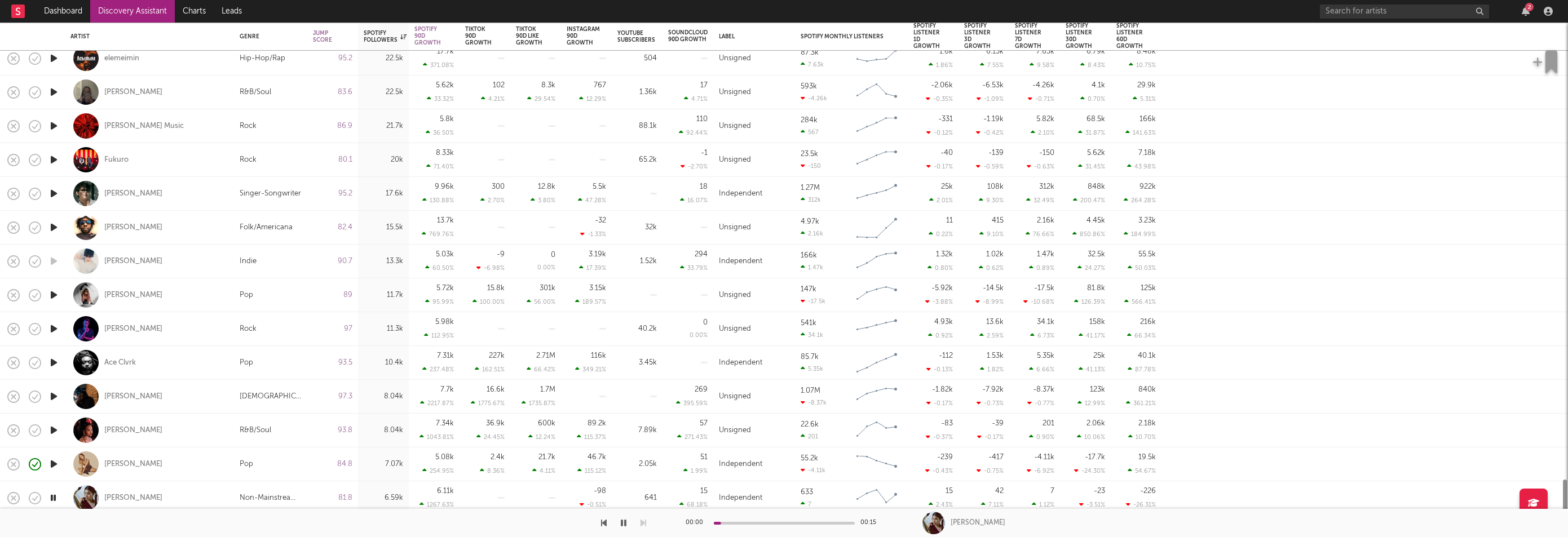
click at [55, 467] on icon "button" at bounding box center [54, 464] width 12 height 14
drag, startPoint x: 53, startPoint y: 392, endPoint x: 52, endPoint y: 387, distance: 5.1
click at [53, 392] on icon "button" at bounding box center [54, 394] width 12 height 14
click at [54, 363] on icon "button" at bounding box center [54, 360] width 12 height 14
click at [50, 324] on icon "button" at bounding box center [54, 326] width 12 height 14
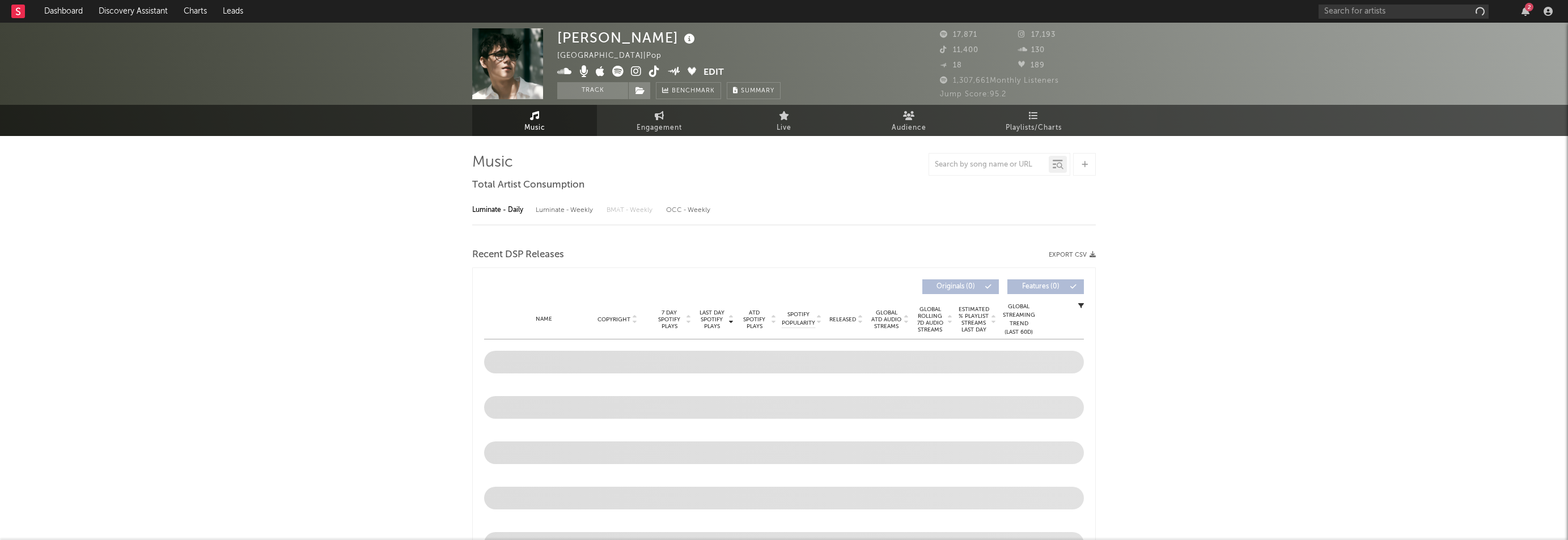
select select "6m"
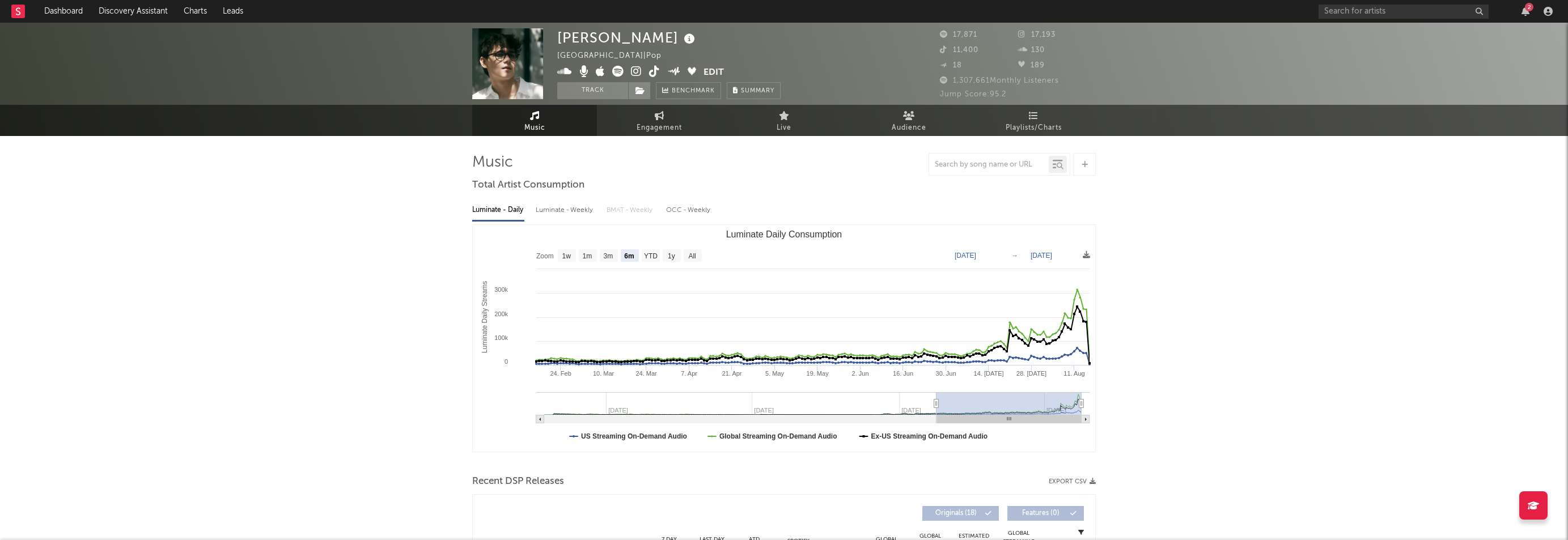
click at [636, 70] on icon at bounding box center [636, 71] width 11 height 11
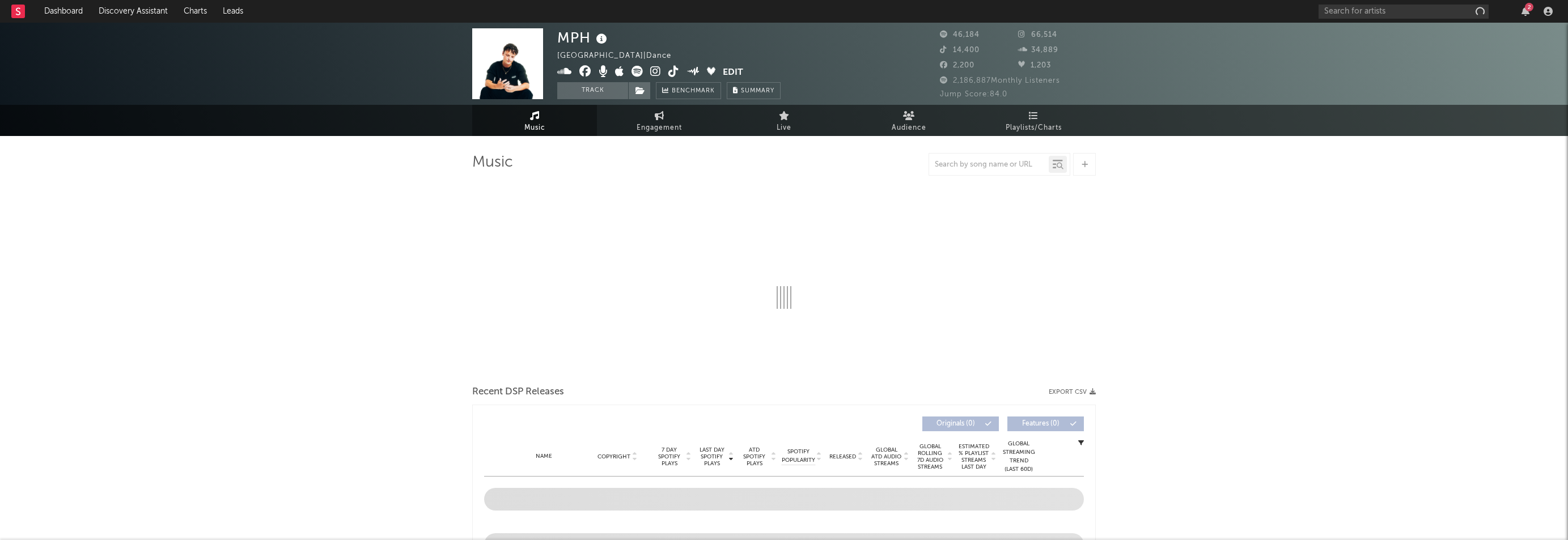
select select "6m"
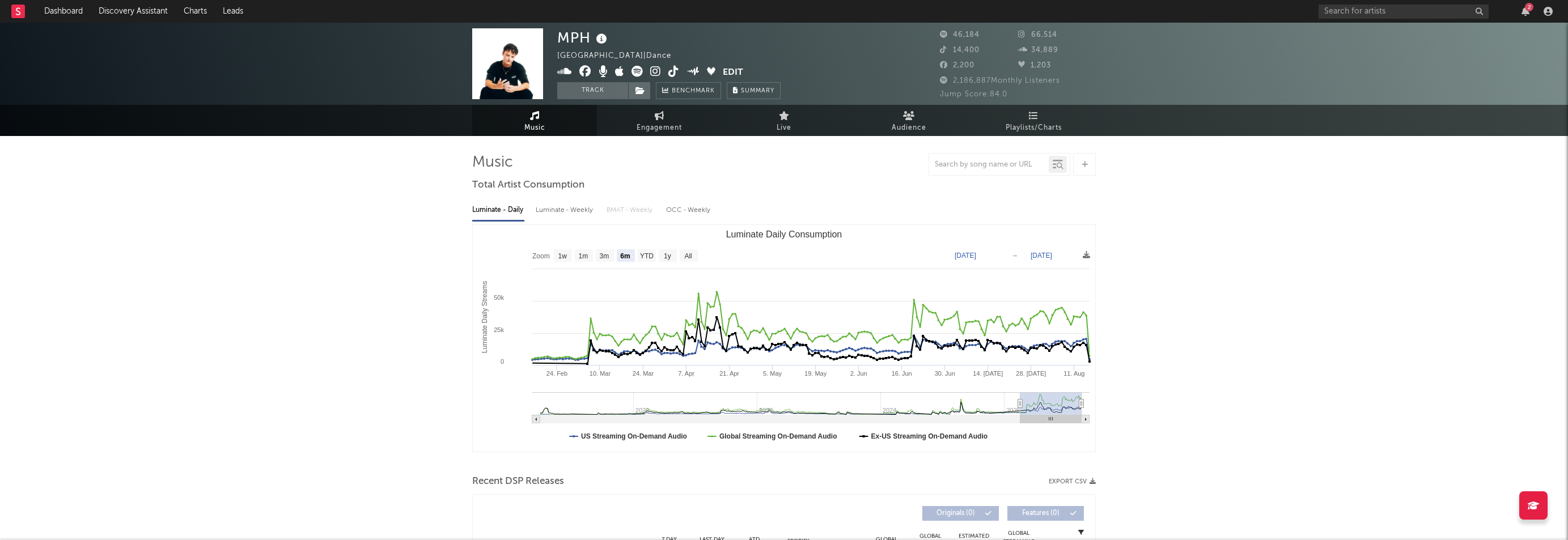
click at [658, 76] on icon at bounding box center [655, 71] width 11 height 11
